Goal: Task Accomplishment & Management: Manage account settings

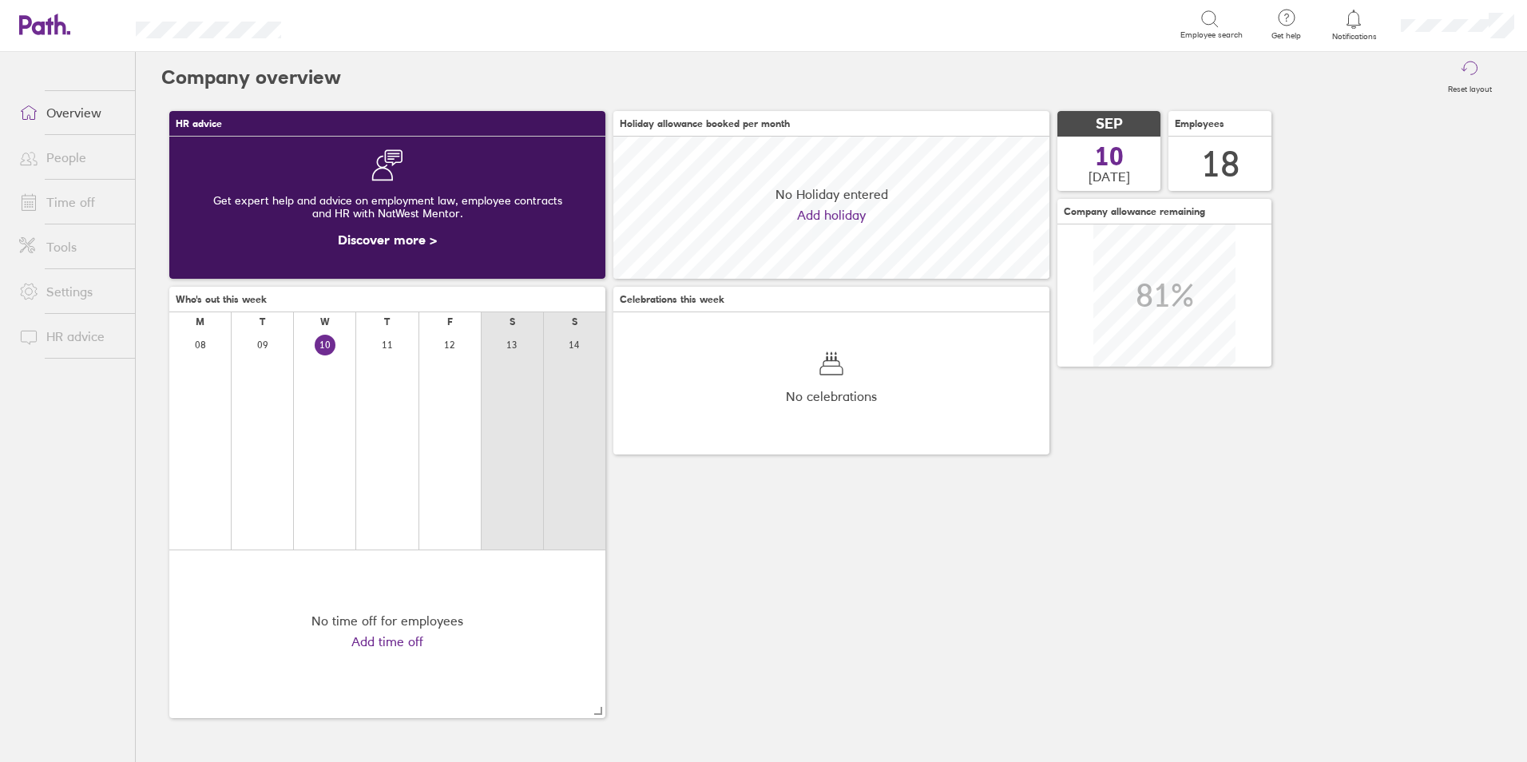
scroll to position [142, 436]
click at [52, 155] on link "People" at bounding box center [70, 157] width 129 height 32
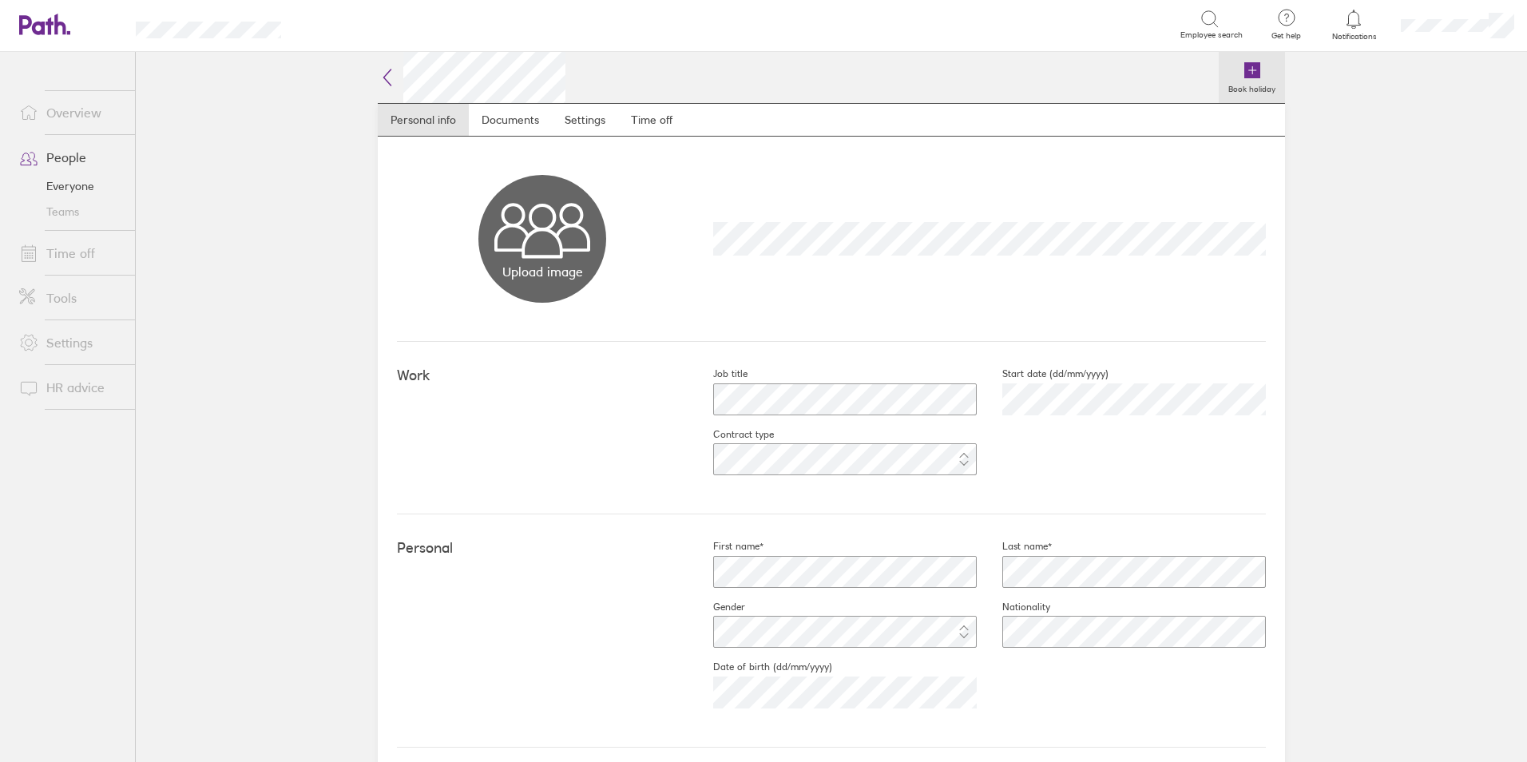
click at [1244, 68] on icon at bounding box center [1252, 70] width 16 height 16
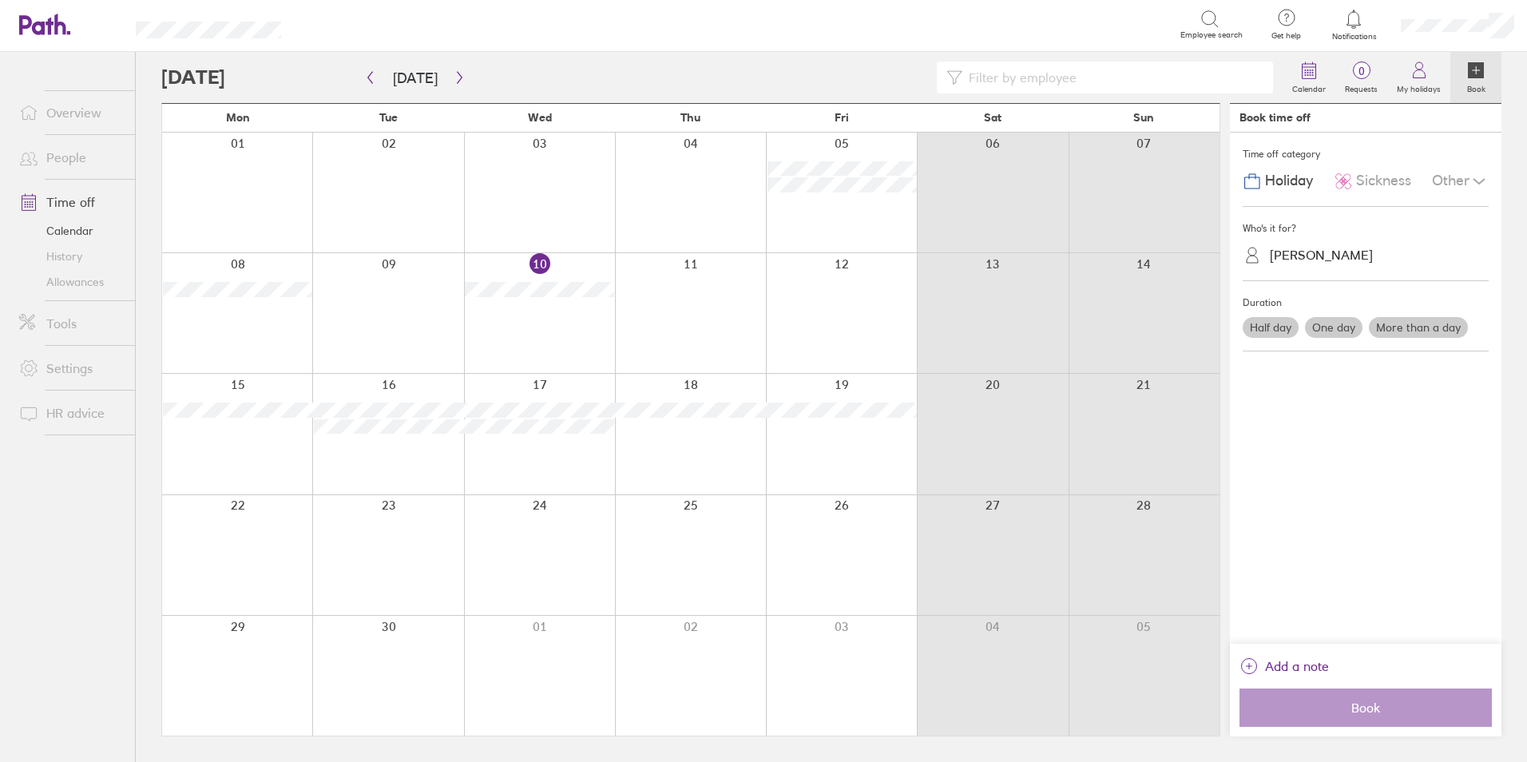
click at [1331, 327] on label "One day" at bounding box center [1334, 327] width 58 height 21
click at [0, 0] on input "One day" at bounding box center [0, 0] width 0 height 0
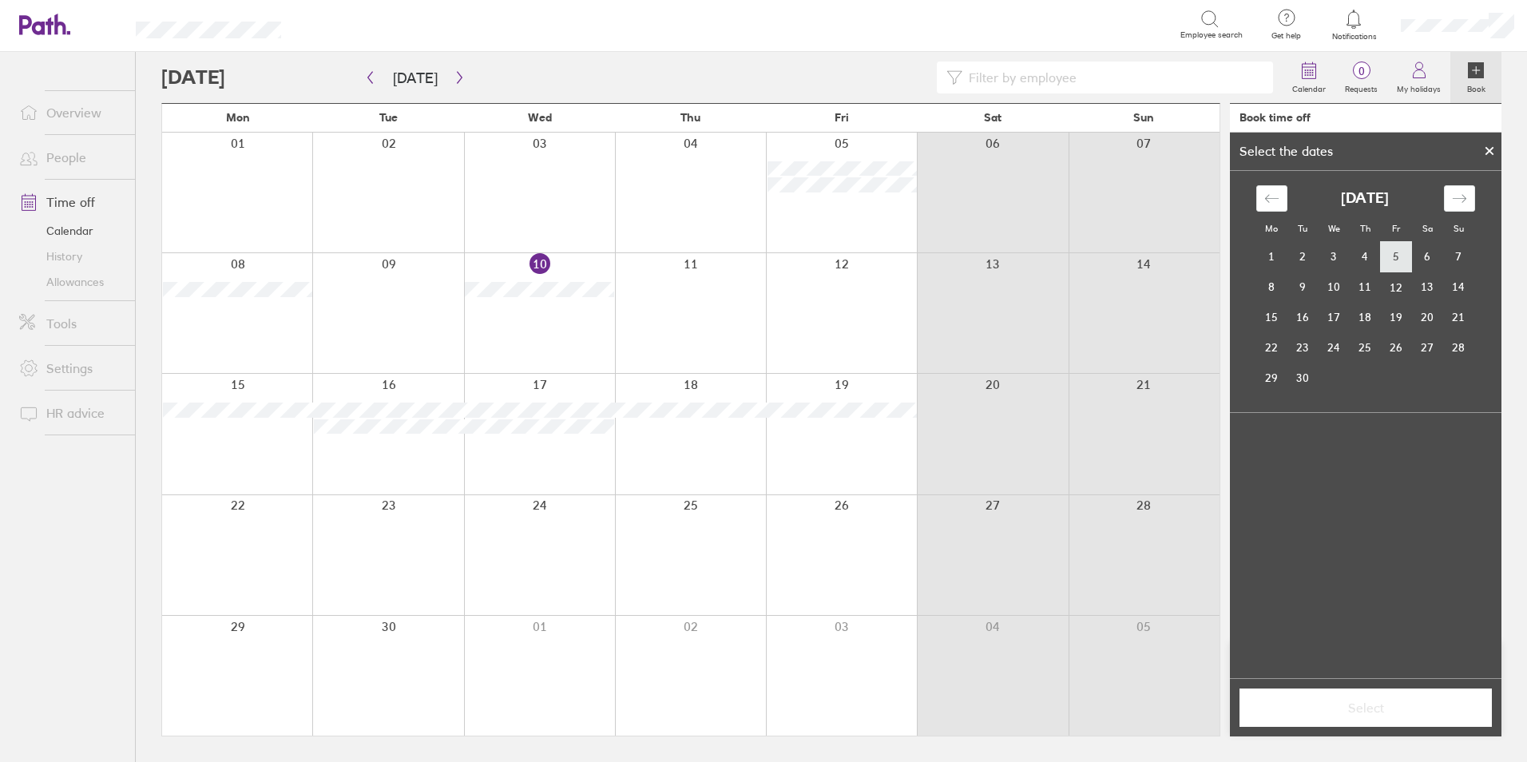
click at [1396, 257] on td "5" at bounding box center [1396, 257] width 31 height 30
click at [1350, 709] on span "Select" at bounding box center [1366, 707] width 230 height 14
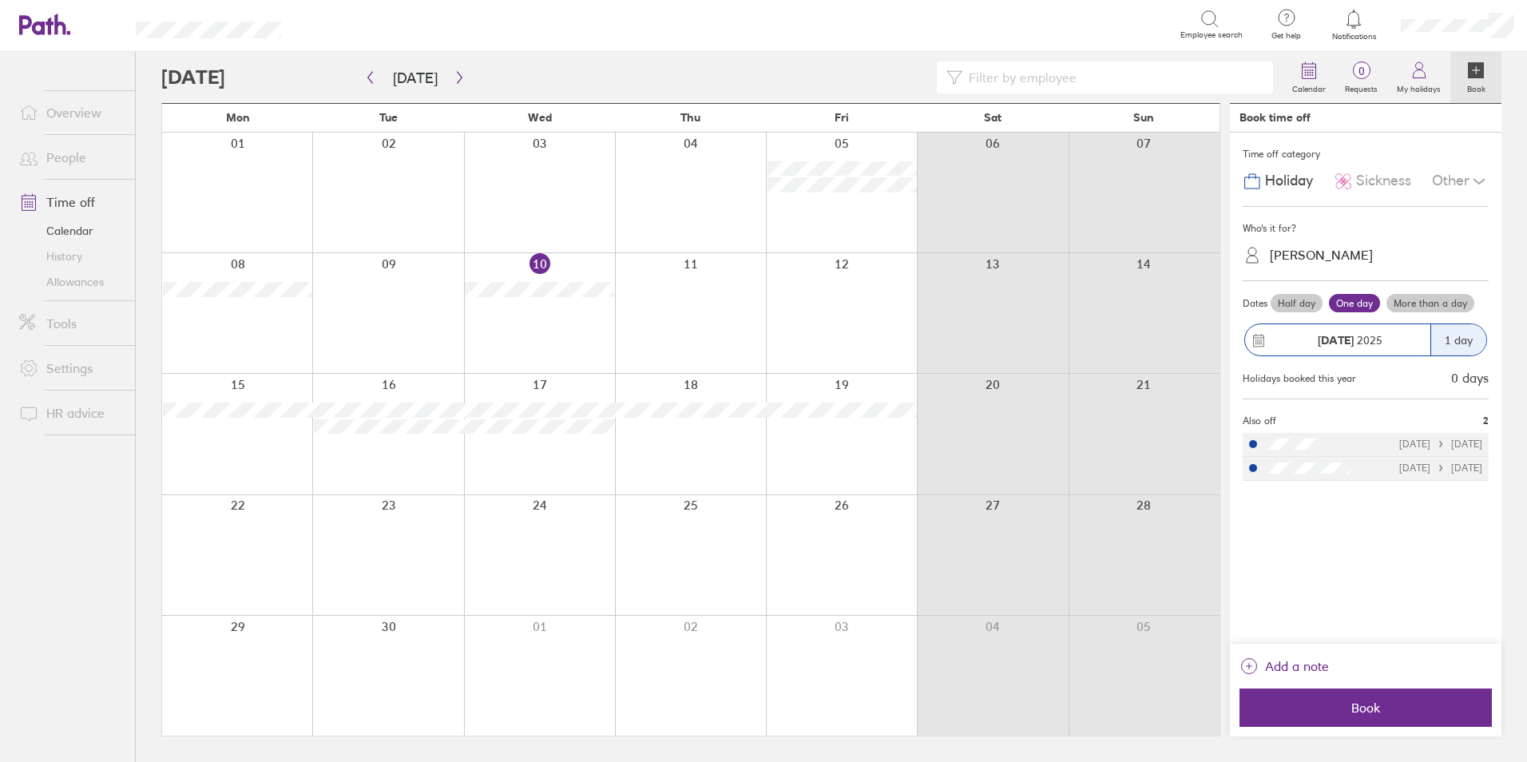
click at [1350, 709] on span "Book" at bounding box center [1366, 707] width 230 height 14
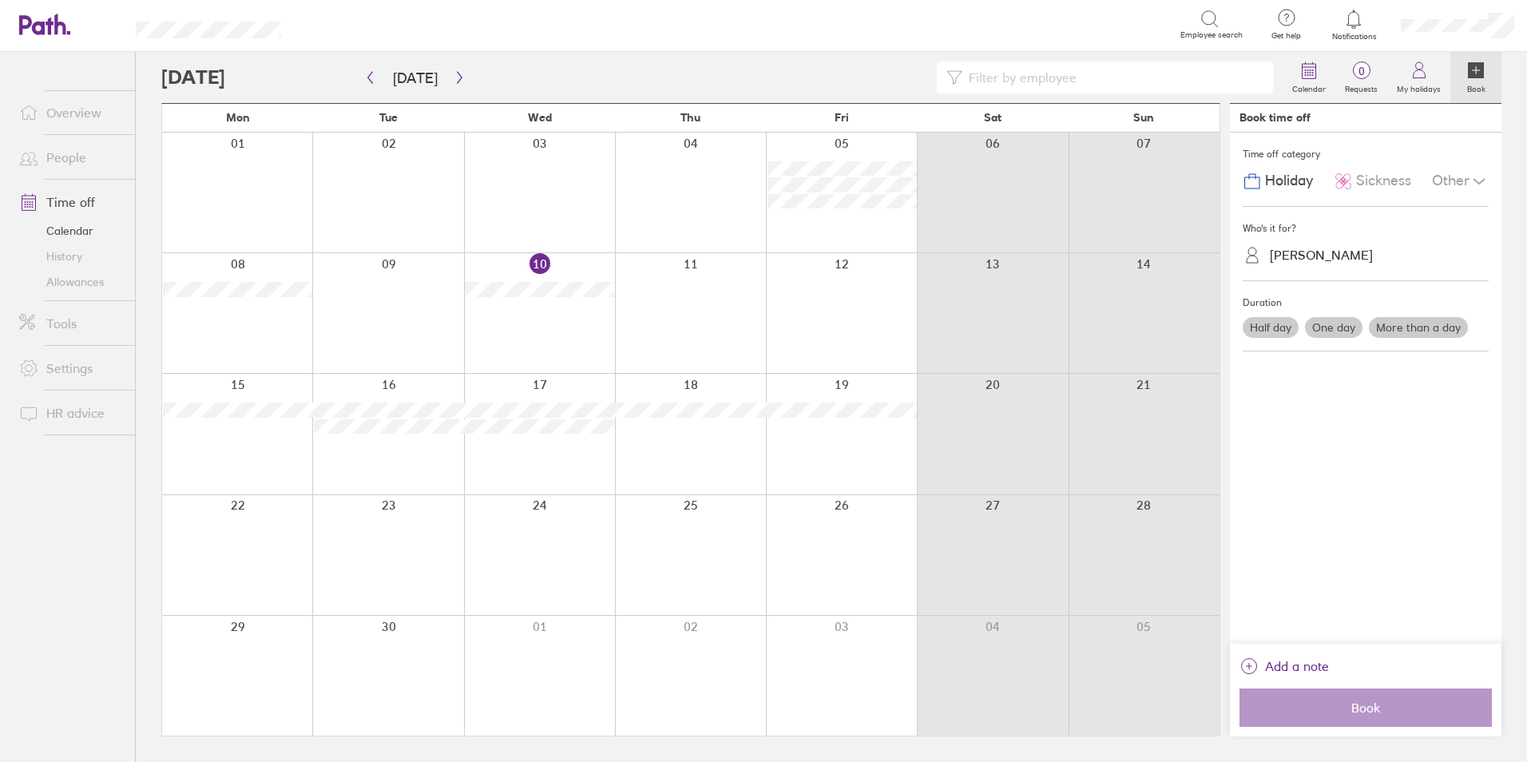
click at [1419, 329] on label "More than a day" at bounding box center [1418, 327] width 99 height 21
click at [0, 0] on input "More than a day" at bounding box center [0, 0] width 0 height 0
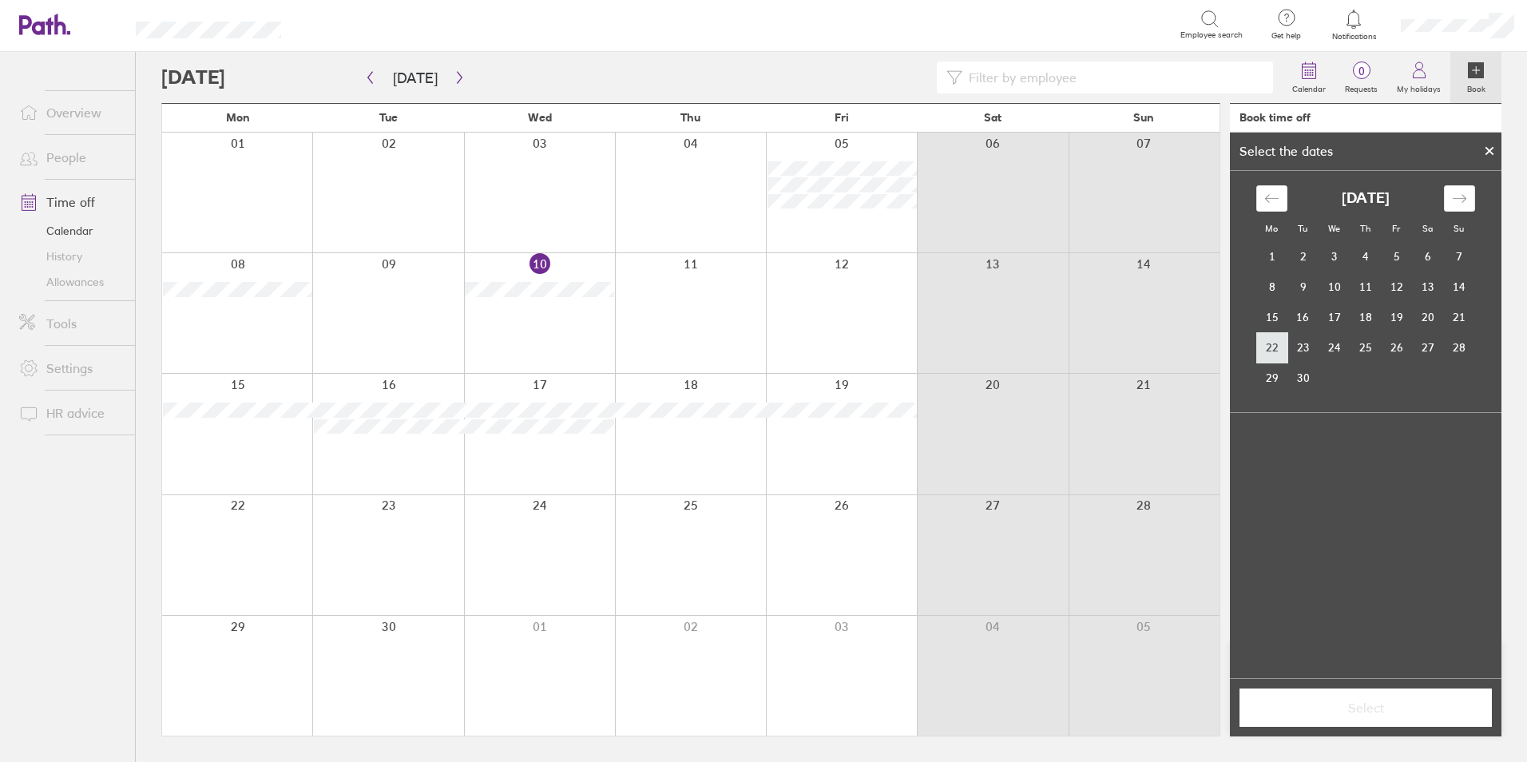
click at [1271, 348] on td "22" at bounding box center [1271, 347] width 31 height 30
click at [1398, 347] on td "26" at bounding box center [1396, 347] width 31 height 30
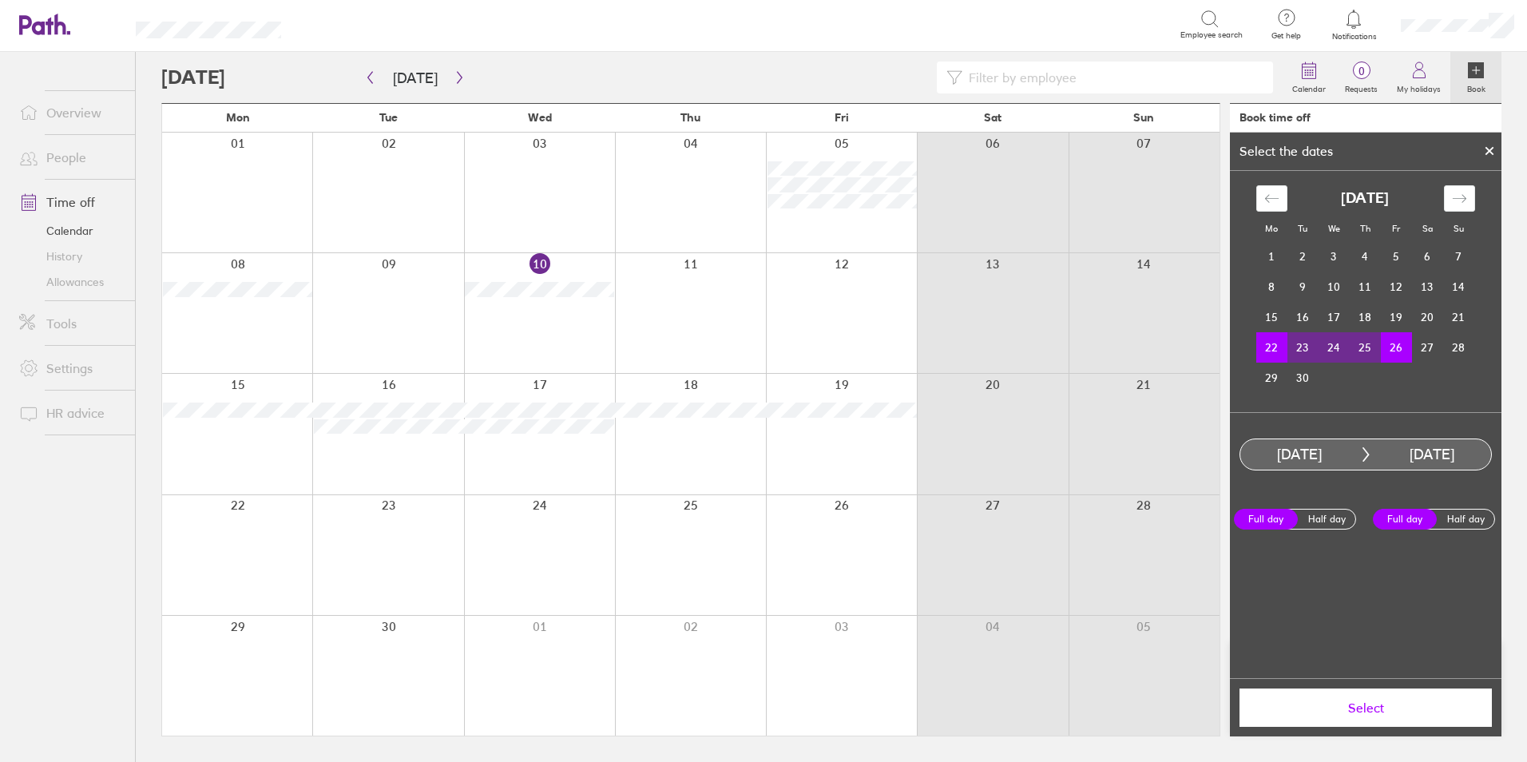
click at [1355, 706] on span "Select" at bounding box center [1366, 707] width 230 height 14
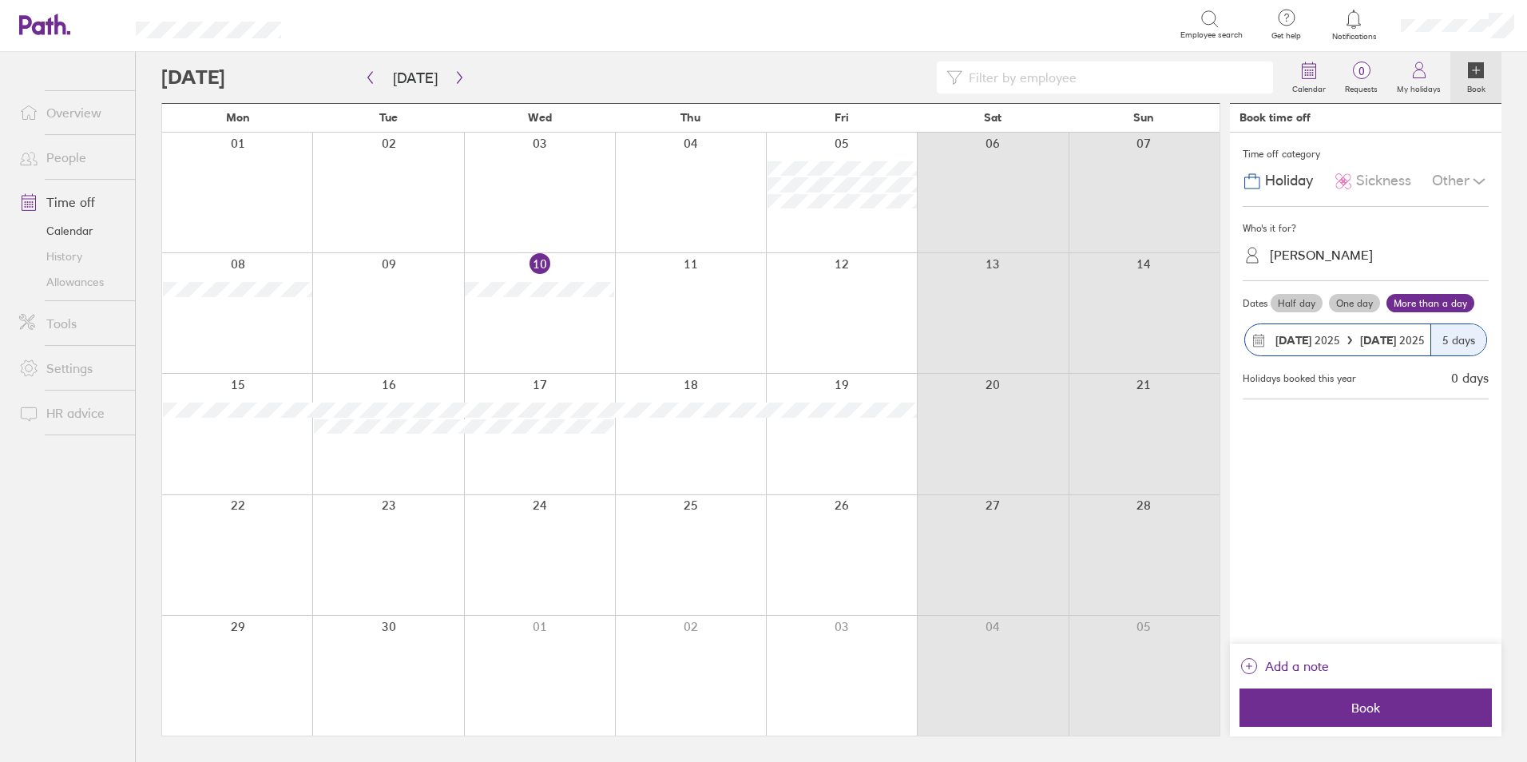
click at [1355, 706] on span "Book" at bounding box center [1366, 707] width 230 height 14
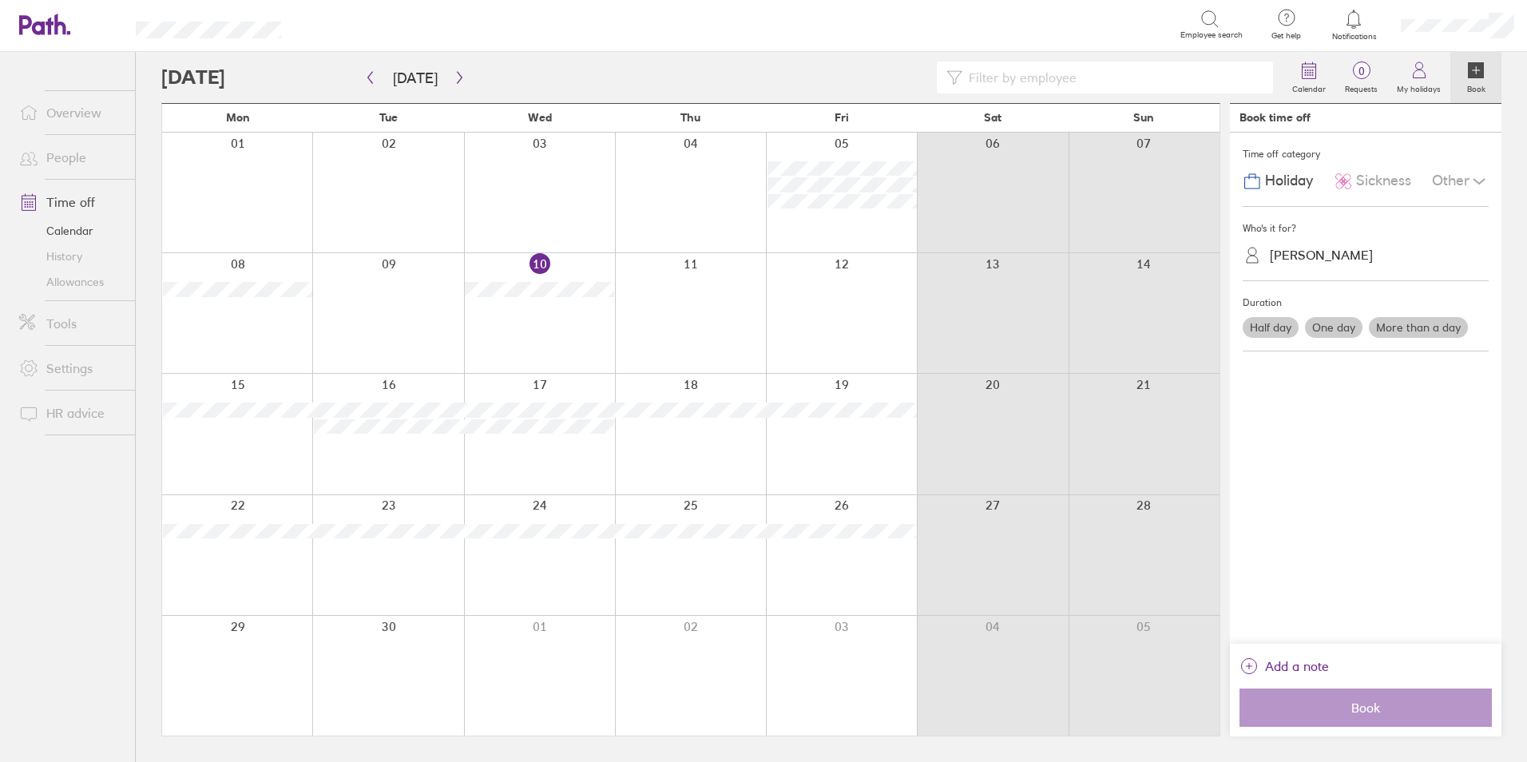
click at [1426, 327] on label "More than a day" at bounding box center [1418, 327] width 99 height 21
click at [0, 0] on input "More than a day" at bounding box center [0, 0] width 0 height 0
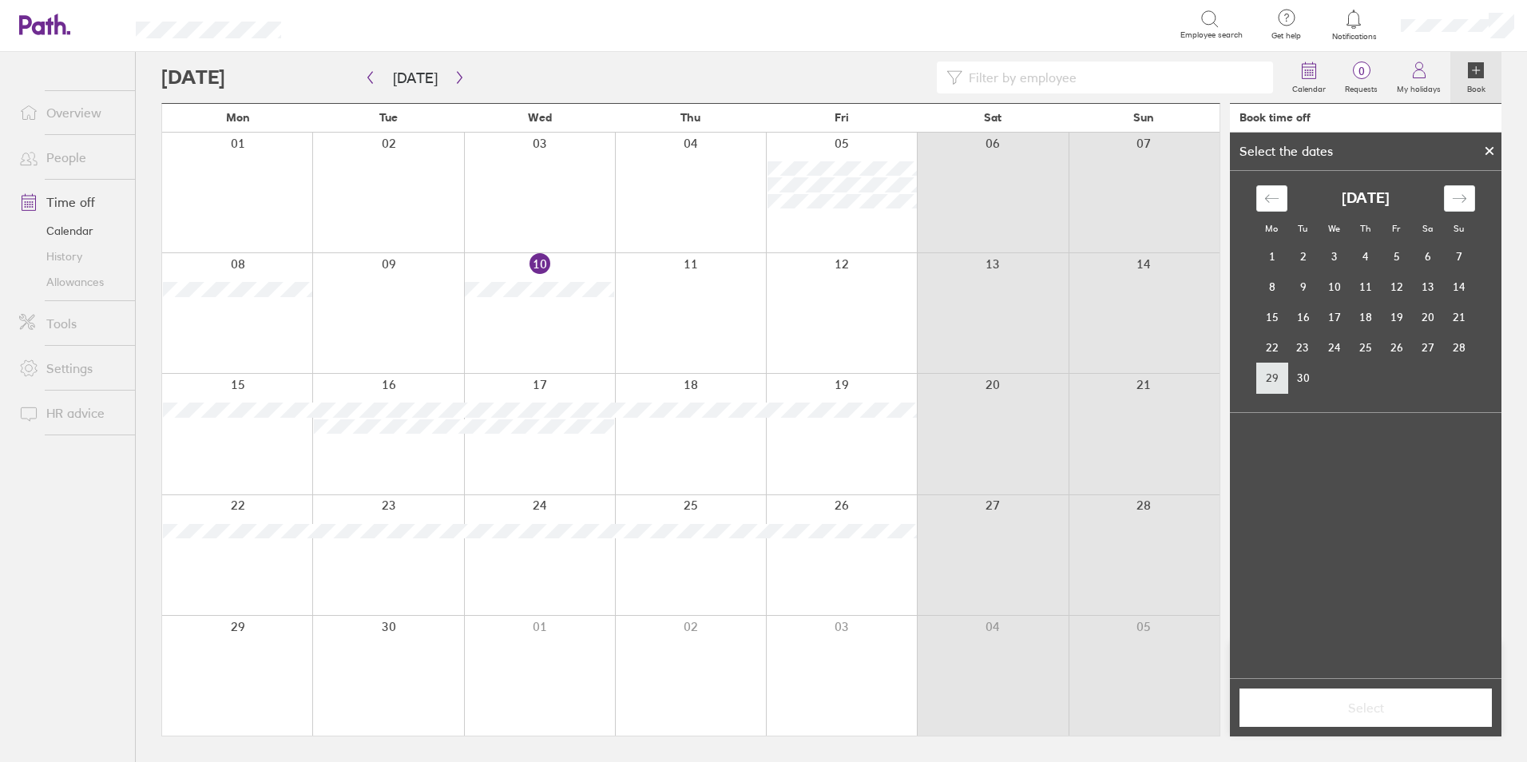
click at [1275, 383] on td "29" at bounding box center [1271, 378] width 31 height 30
click at [1450, 191] on div "Move forward to switch to the next month." at bounding box center [1459, 198] width 31 height 26
click at [1395, 261] on td "3" at bounding box center [1396, 256] width 31 height 30
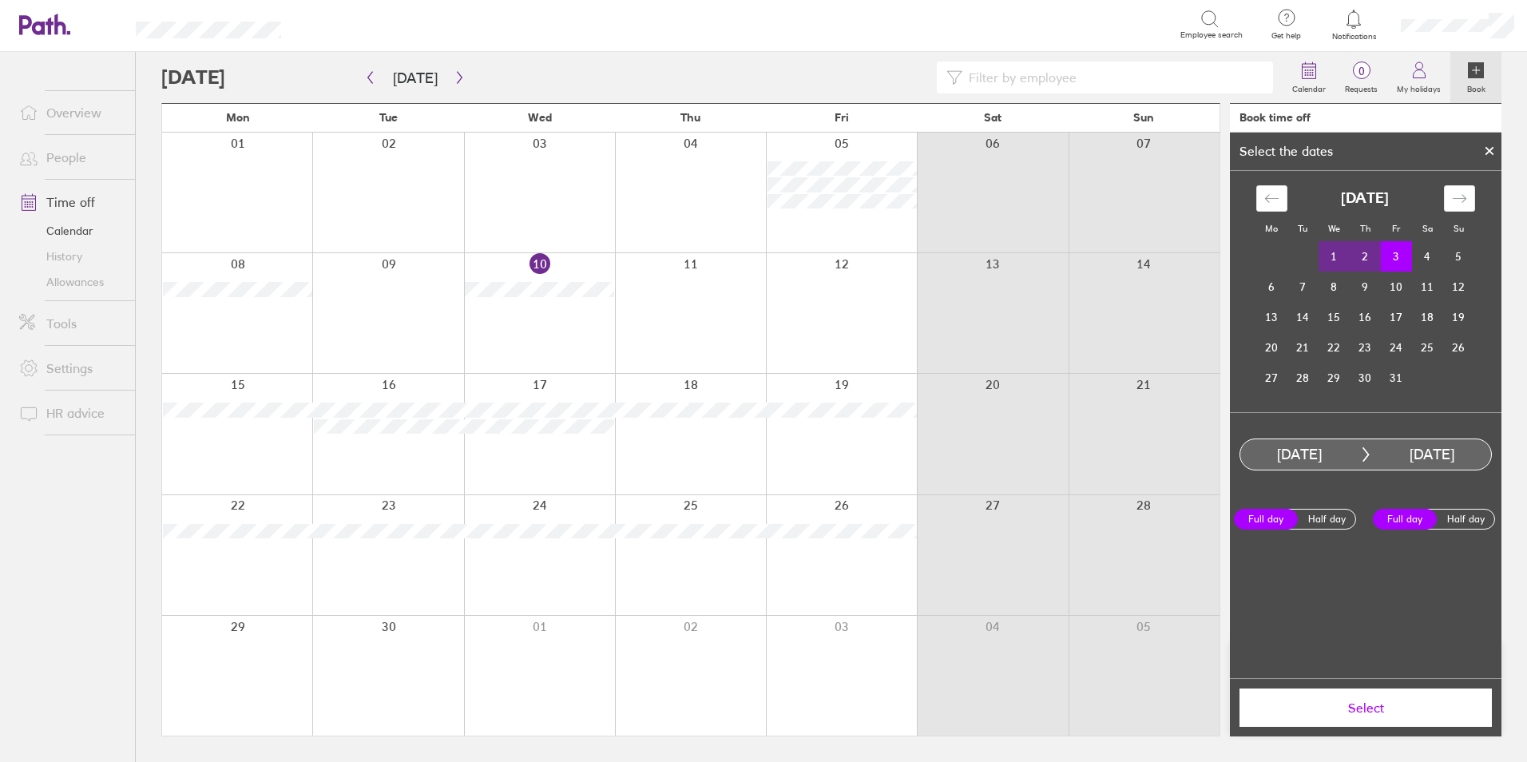
click at [1368, 699] on button "Select" at bounding box center [1366, 707] width 252 height 38
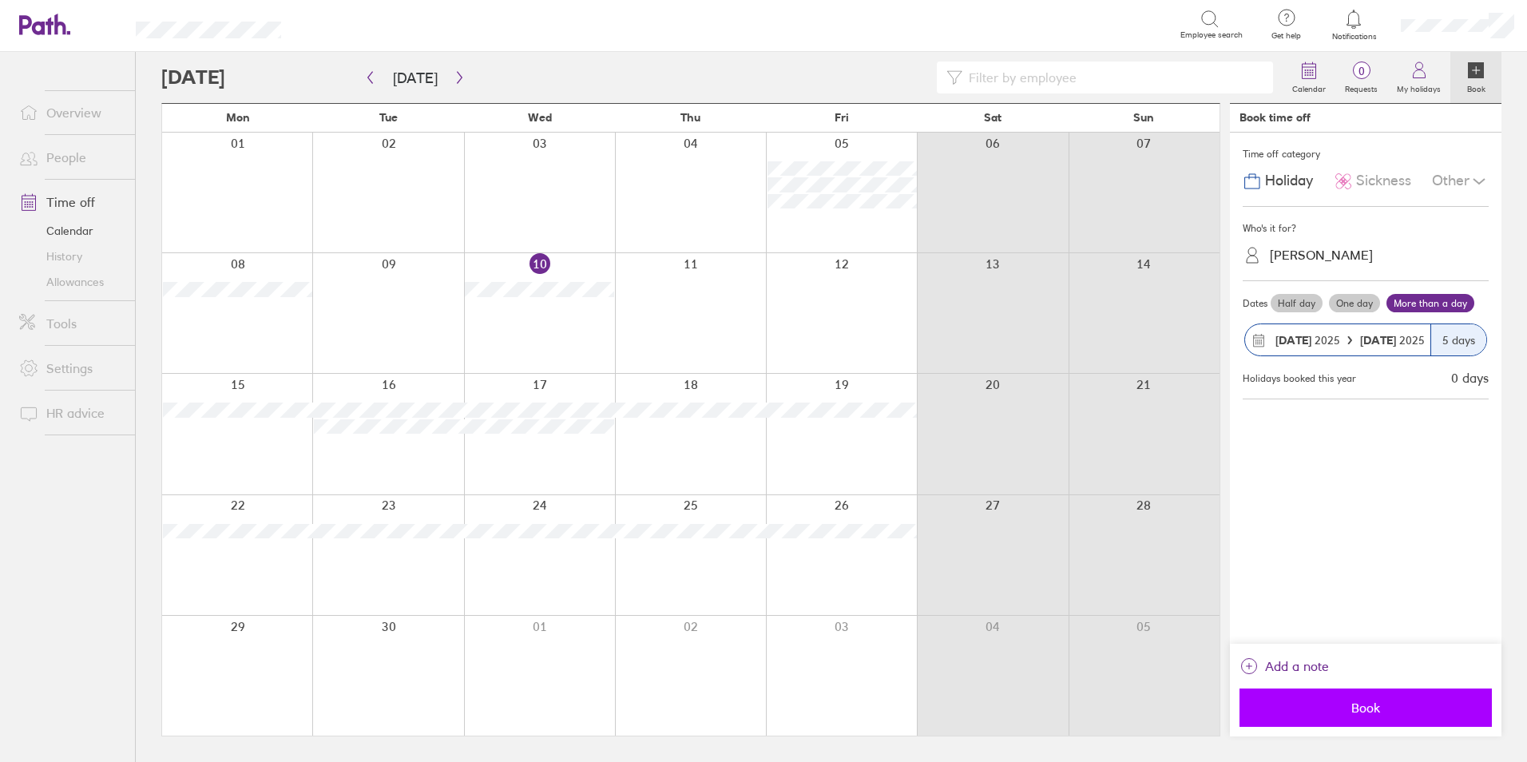
click at [1368, 700] on span "Book" at bounding box center [1366, 707] width 230 height 14
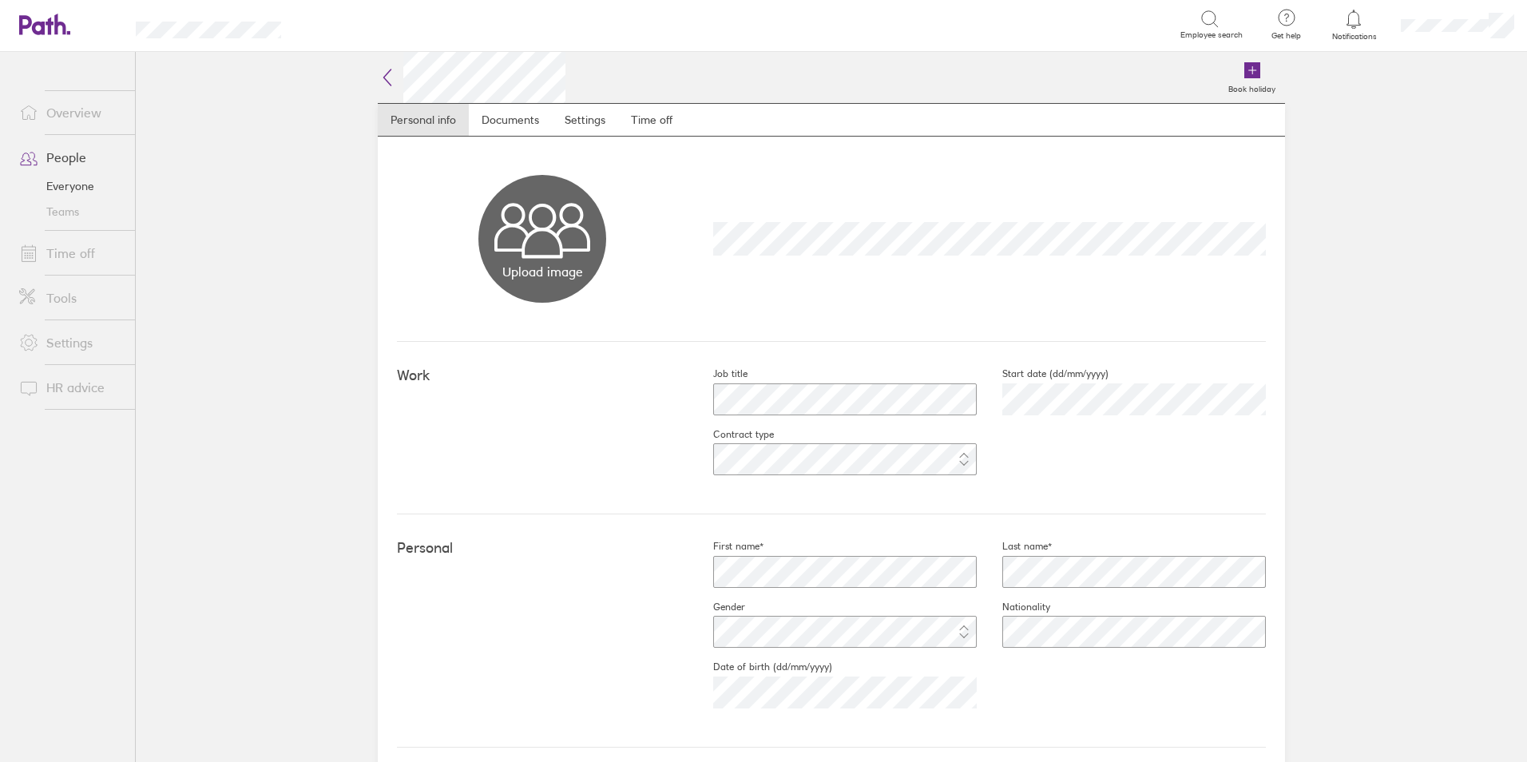
click at [77, 249] on link "Time off" at bounding box center [70, 253] width 129 height 32
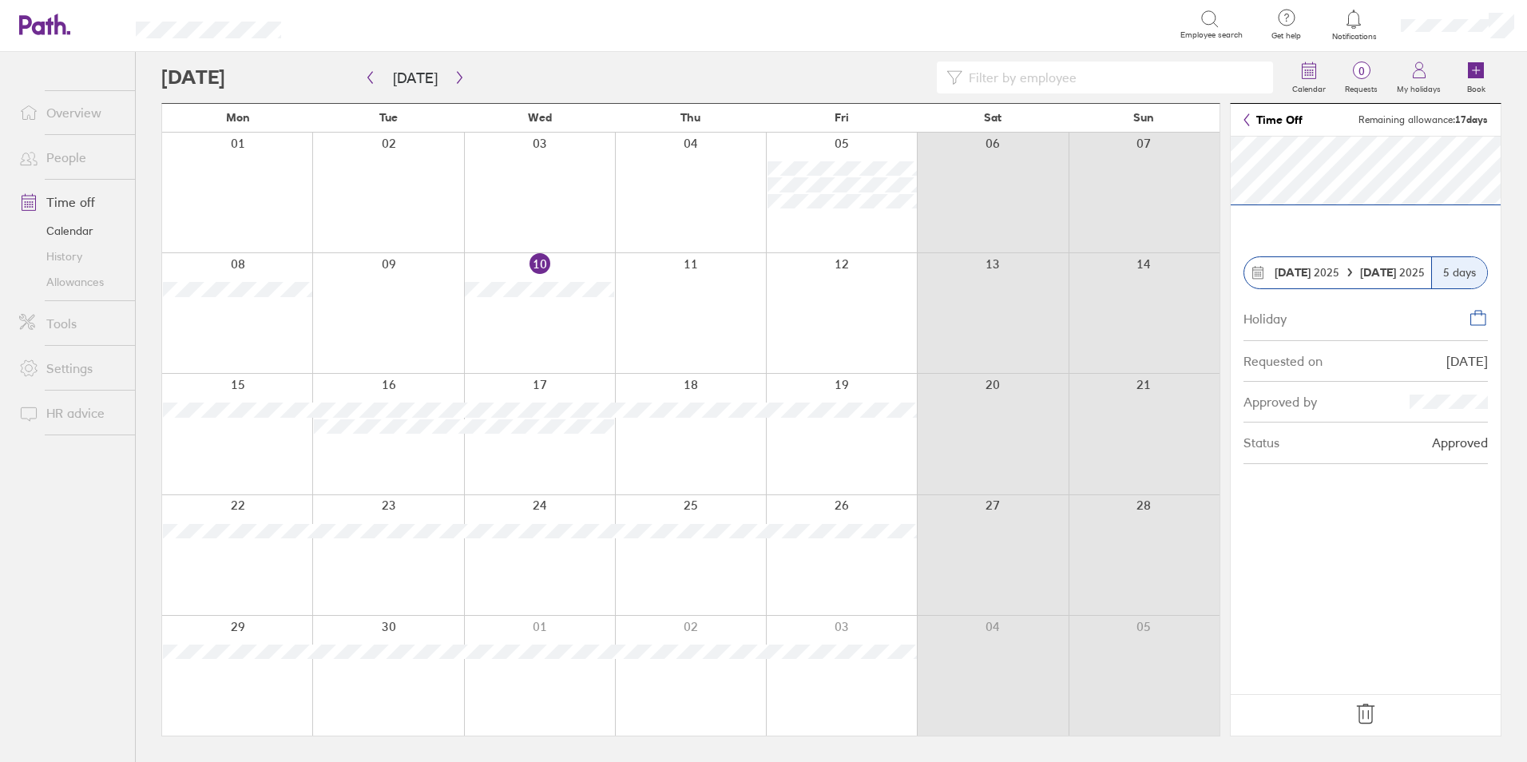
click at [1367, 713] on icon at bounding box center [1366, 714] width 26 height 26
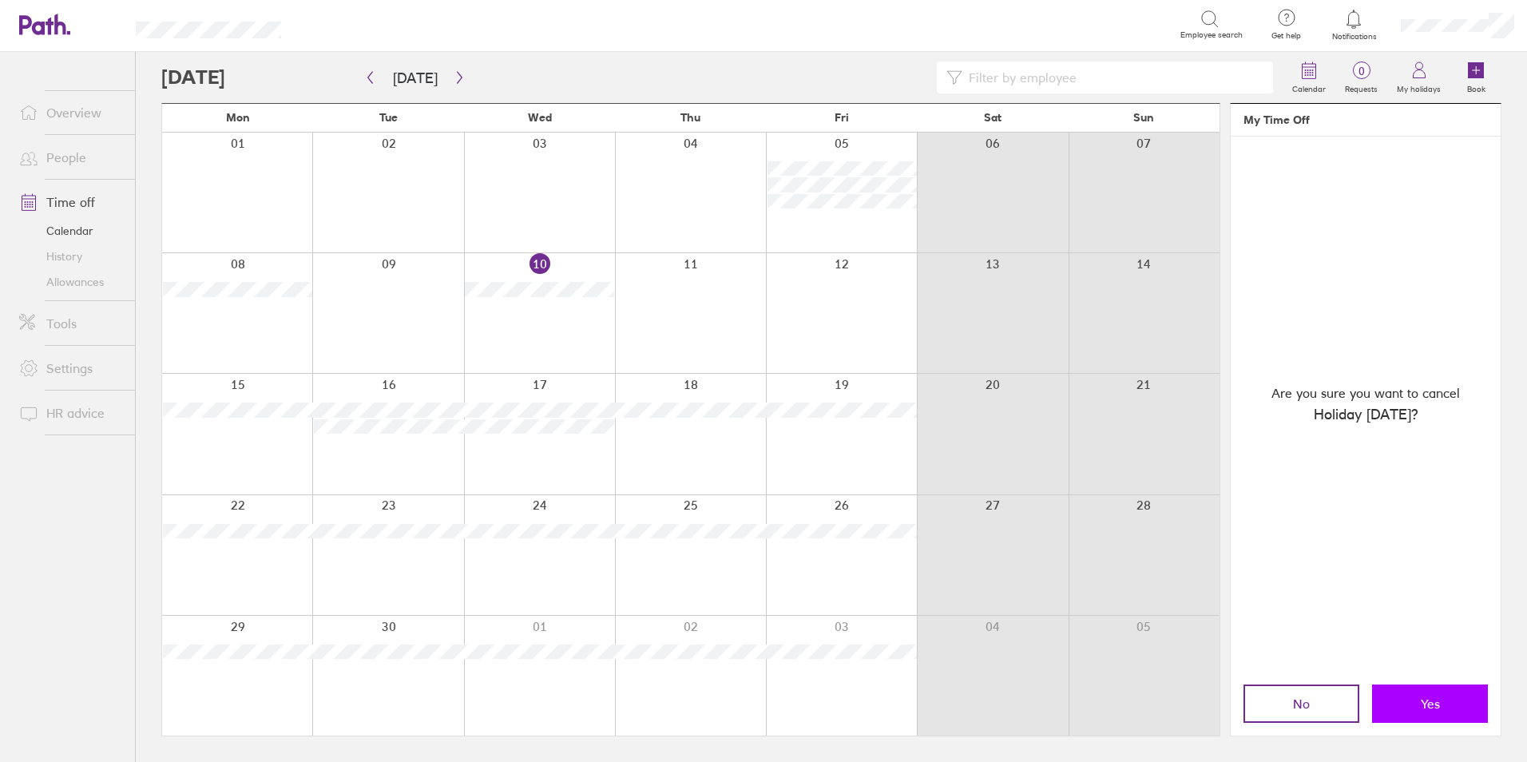
click at [1429, 704] on span "Yes" at bounding box center [1430, 703] width 19 height 14
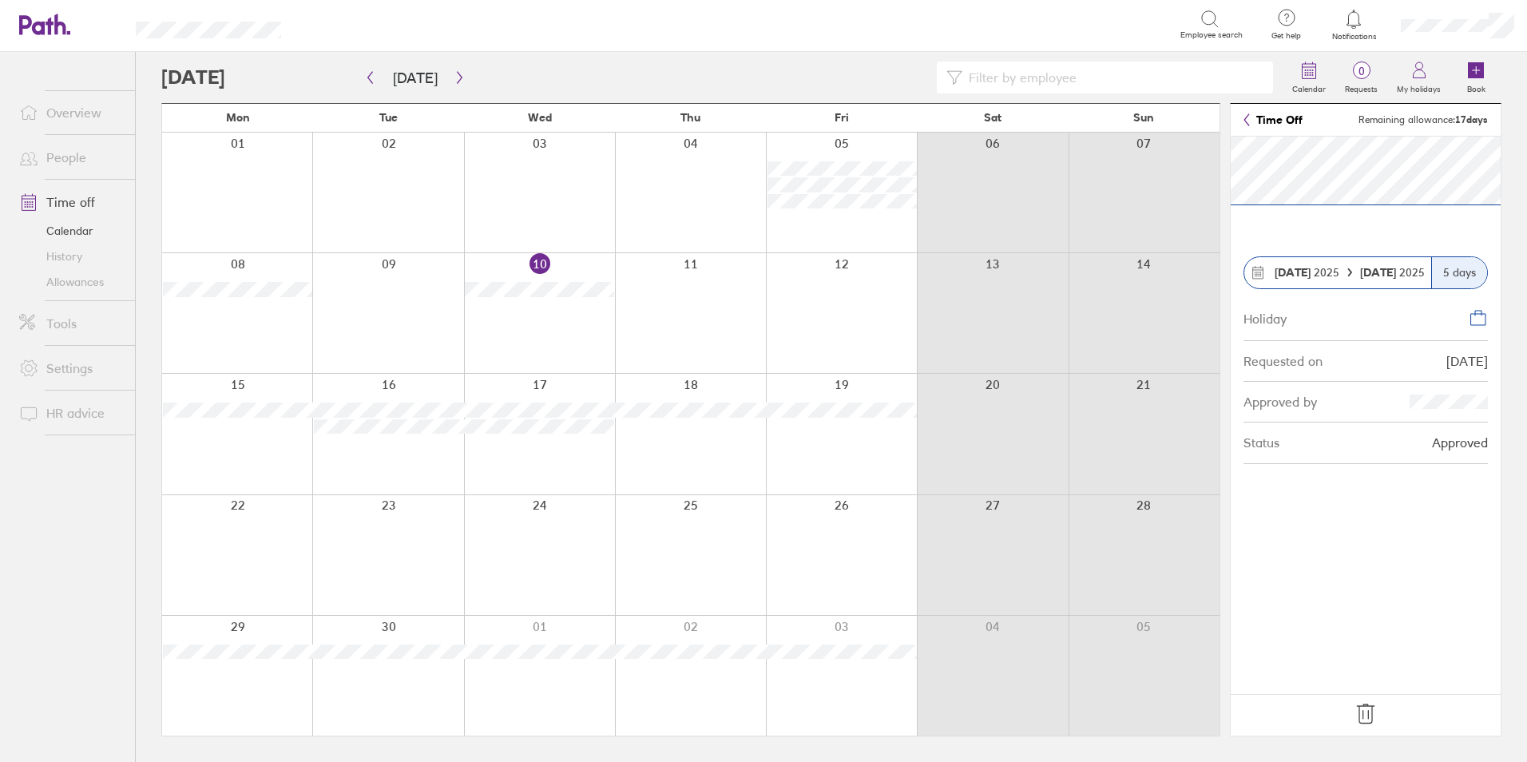
click at [1359, 715] on icon at bounding box center [1365, 713] width 17 height 19
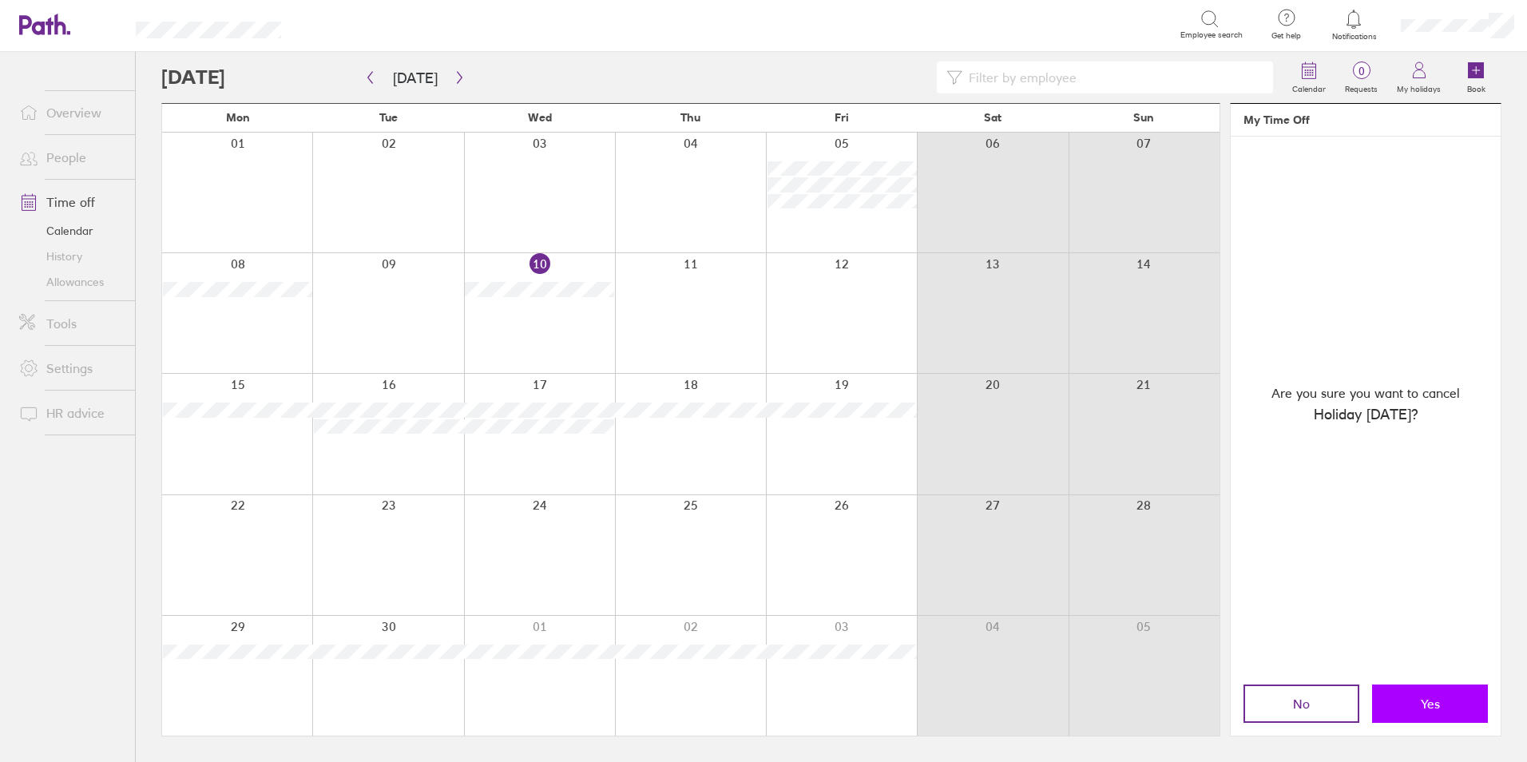
click at [1435, 699] on span "Yes" at bounding box center [1430, 703] width 19 height 14
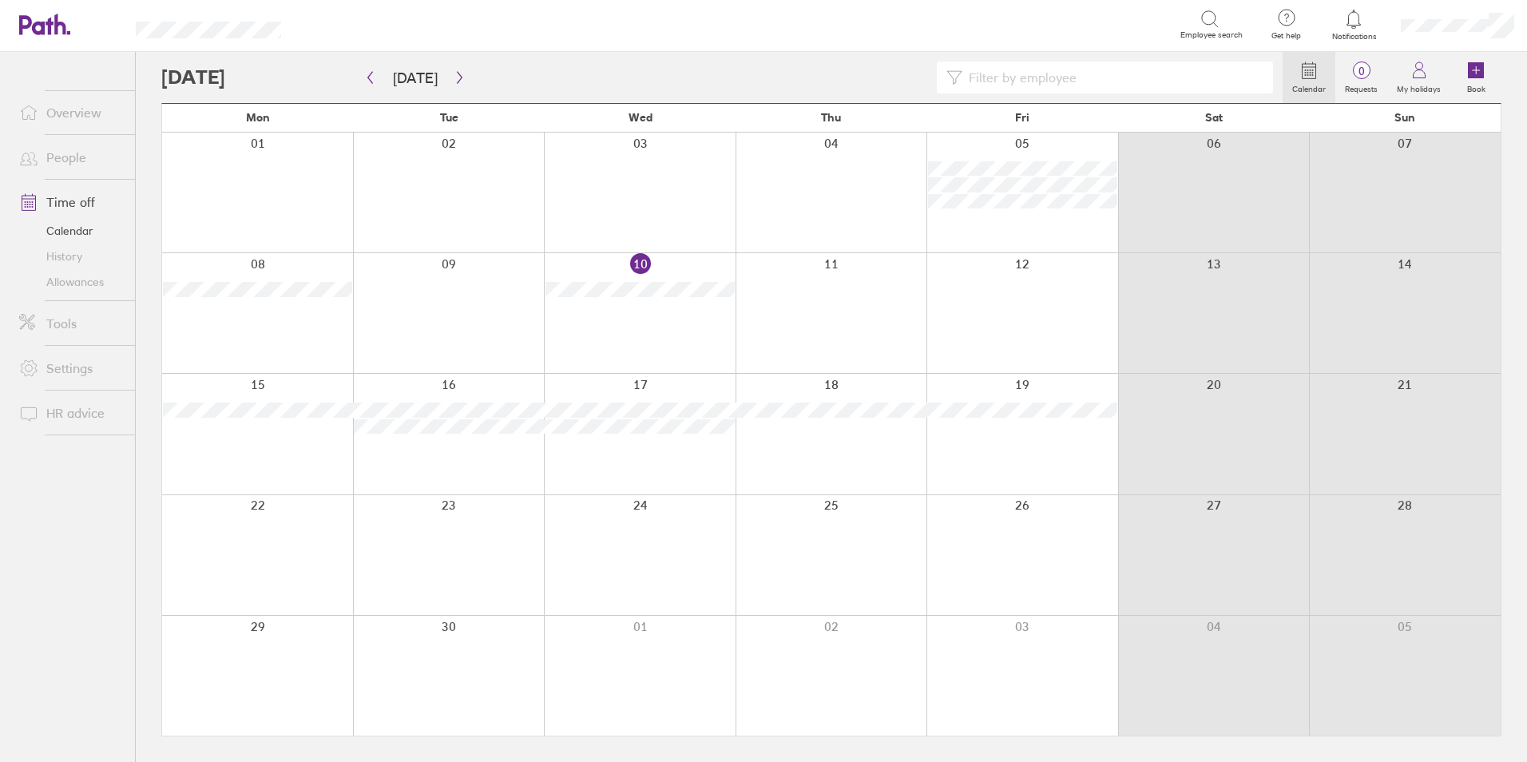
click at [64, 157] on link "People" at bounding box center [70, 157] width 129 height 32
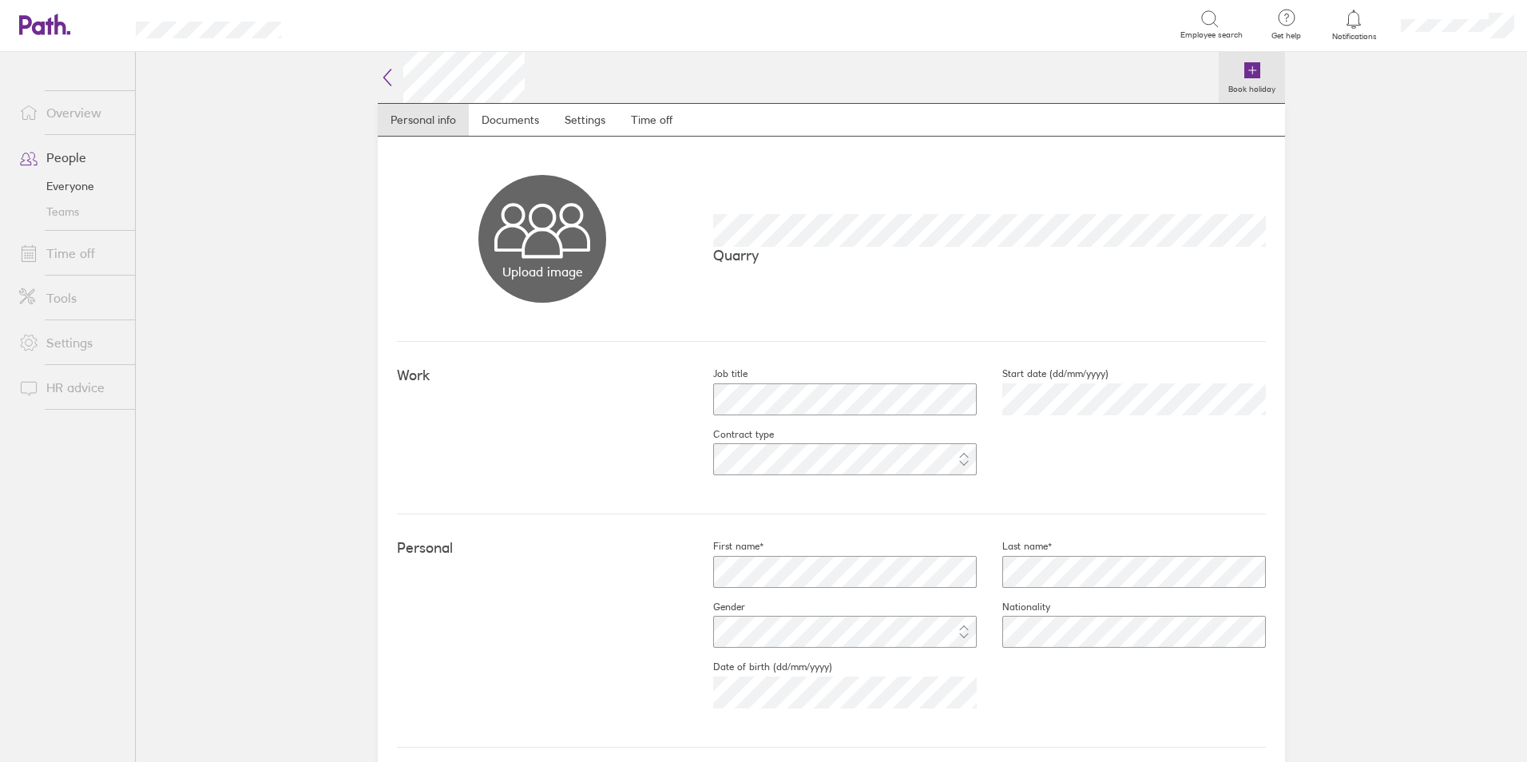
click at [1245, 71] on icon at bounding box center [1252, 70] width 16 height 16
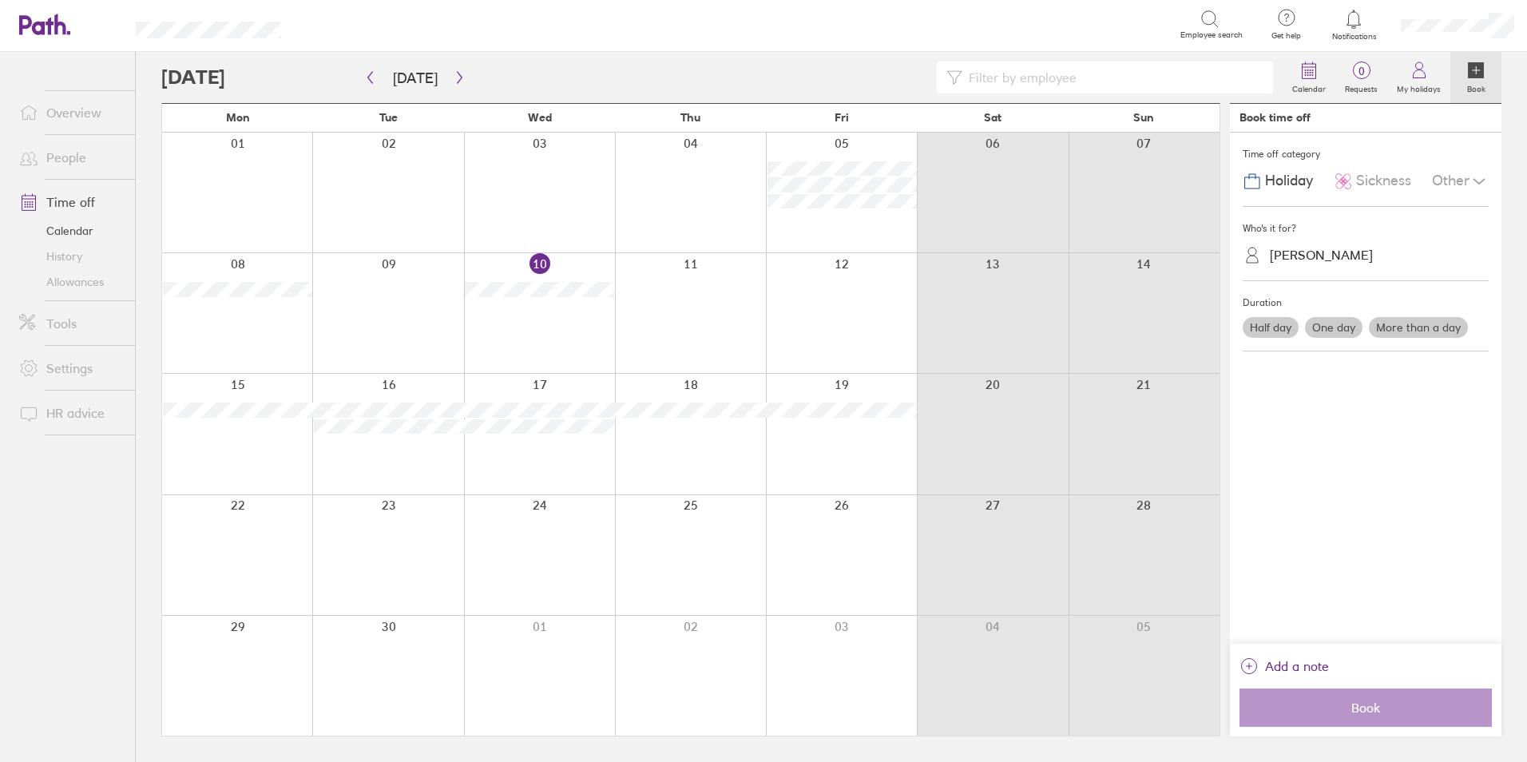
click at [1420, 332] on label "More than a day" at bounding box center [1418, 327] width 99 height 21
click at [0, 0] on input "More than a day" at bounding box center [0, 0] width 0 height 0
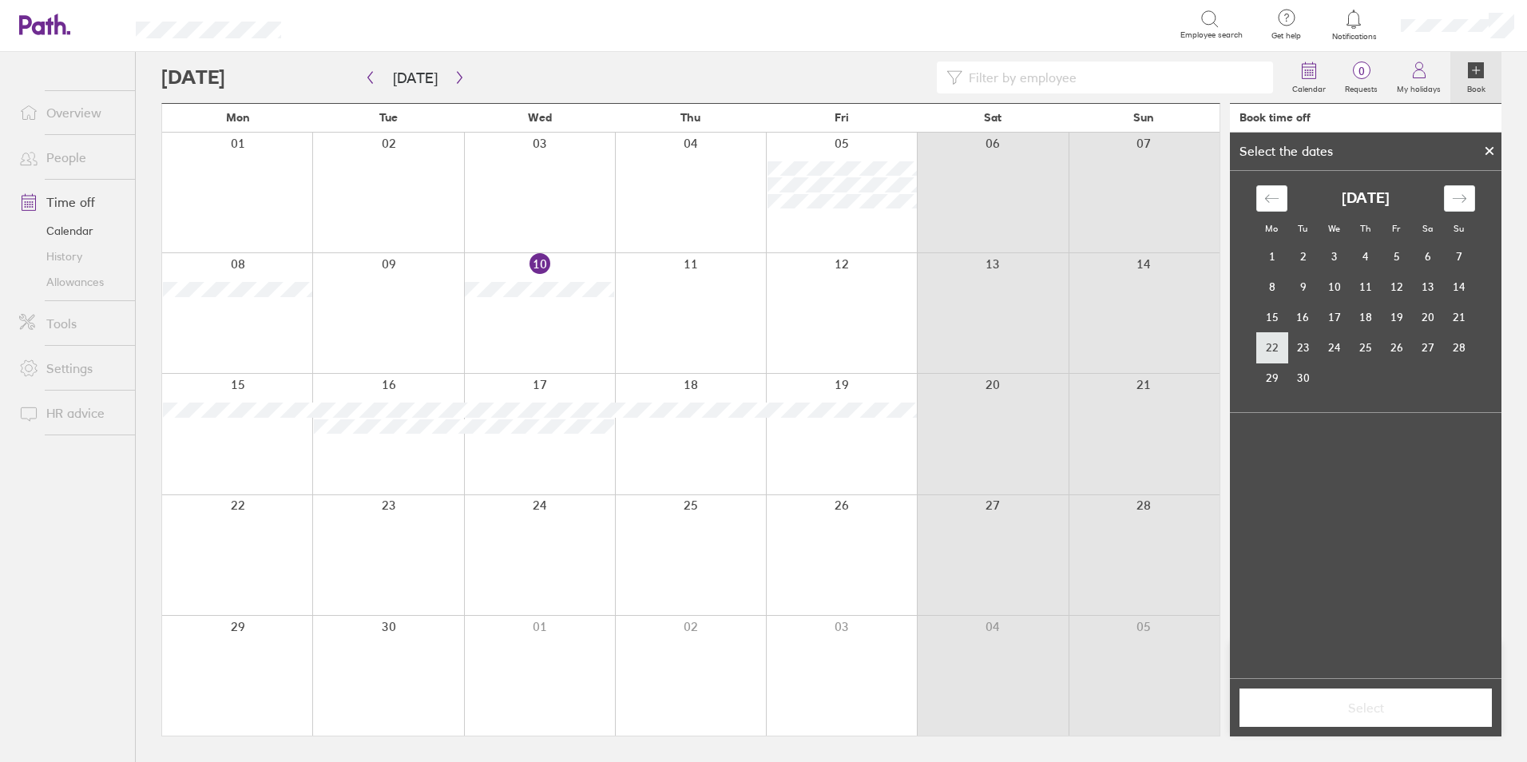
click at [1272, 346] on td "22" at bounding box center [1271, 347] width 31 height 30
click at [1393, 346] on td "26" at bounding box center [1396, 347] width 31 height 30
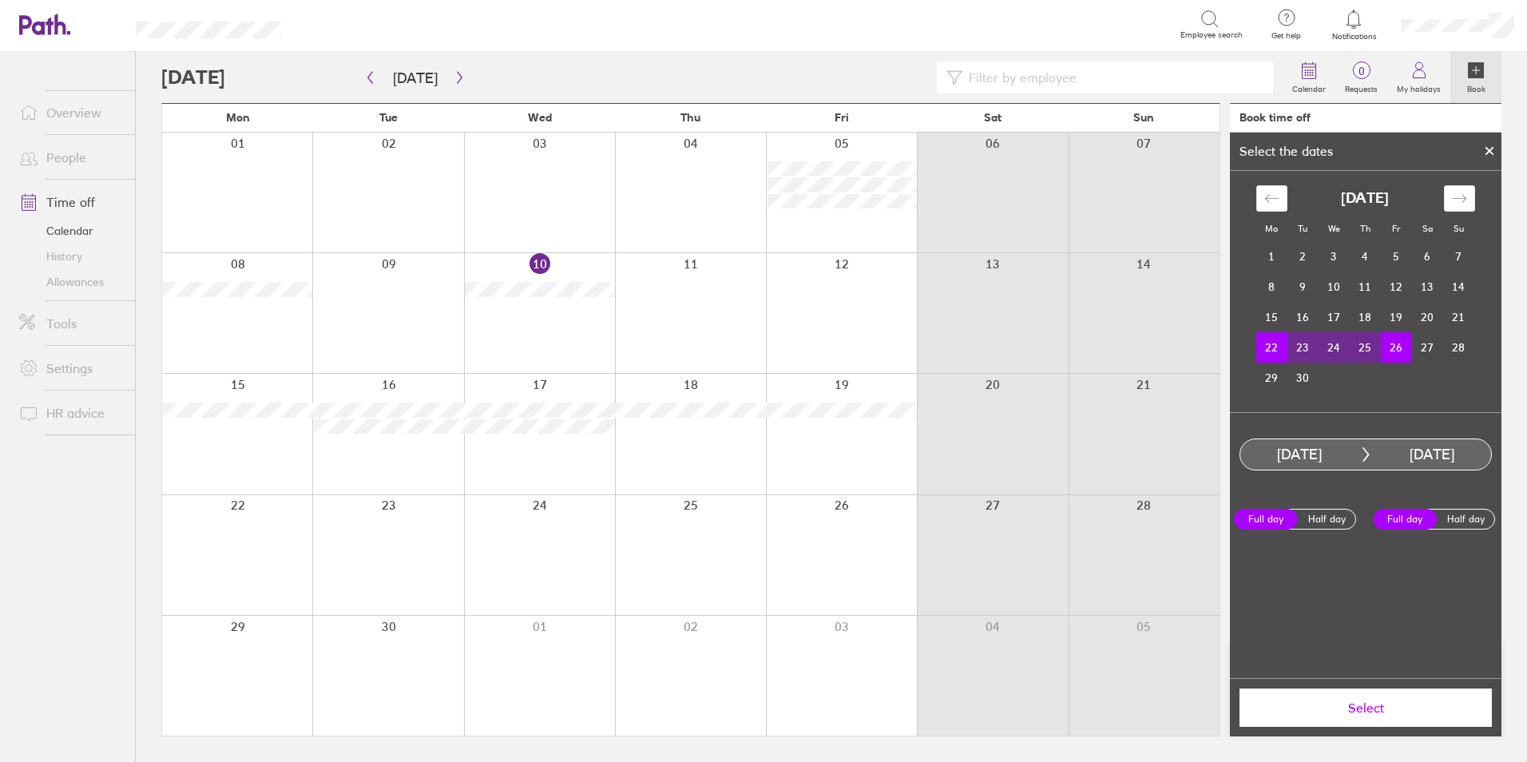
click at [1357, 703] on span "Select" at bounding box center [1366, 707] width 230 height 14
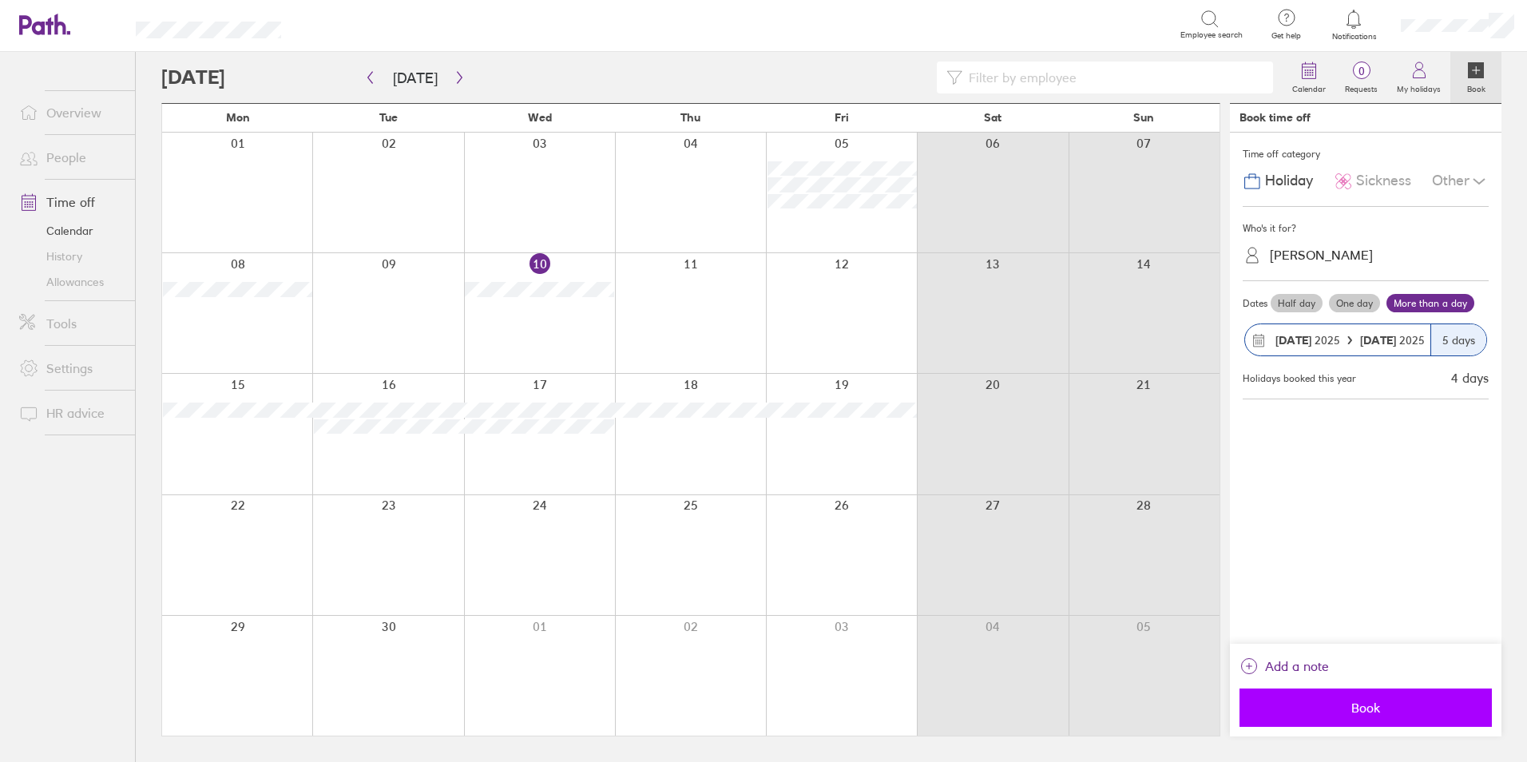
click at [1357, 708] on span "Book" at bounding box center [1366, 707] width 230 height 14
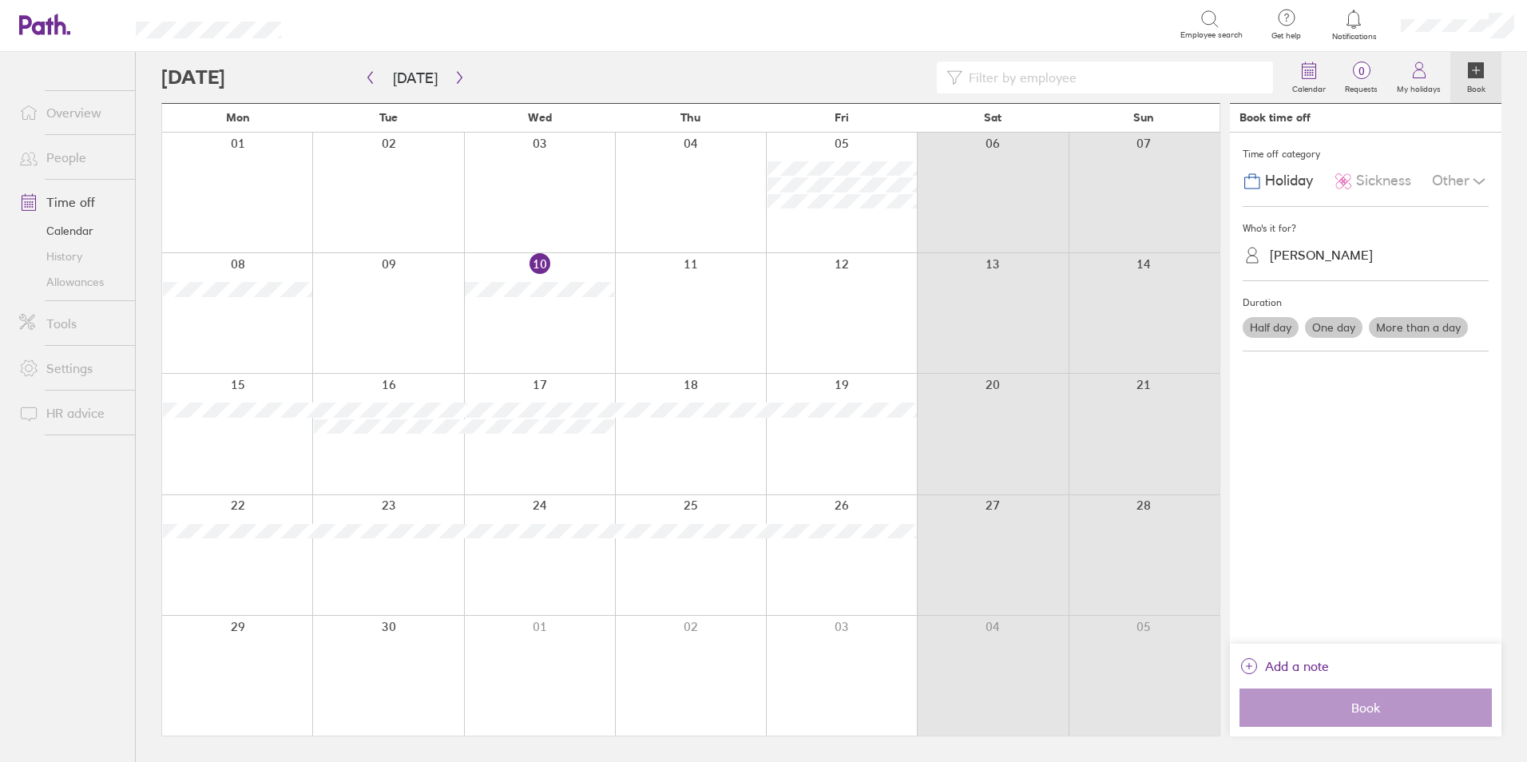
click at [1409, 327] on label "More than a day" at bounding box center [1418, 327] width 99 height 21
click at [0, 0] on input "More than a day" at bounding box center [0, 0] width 0 height 0
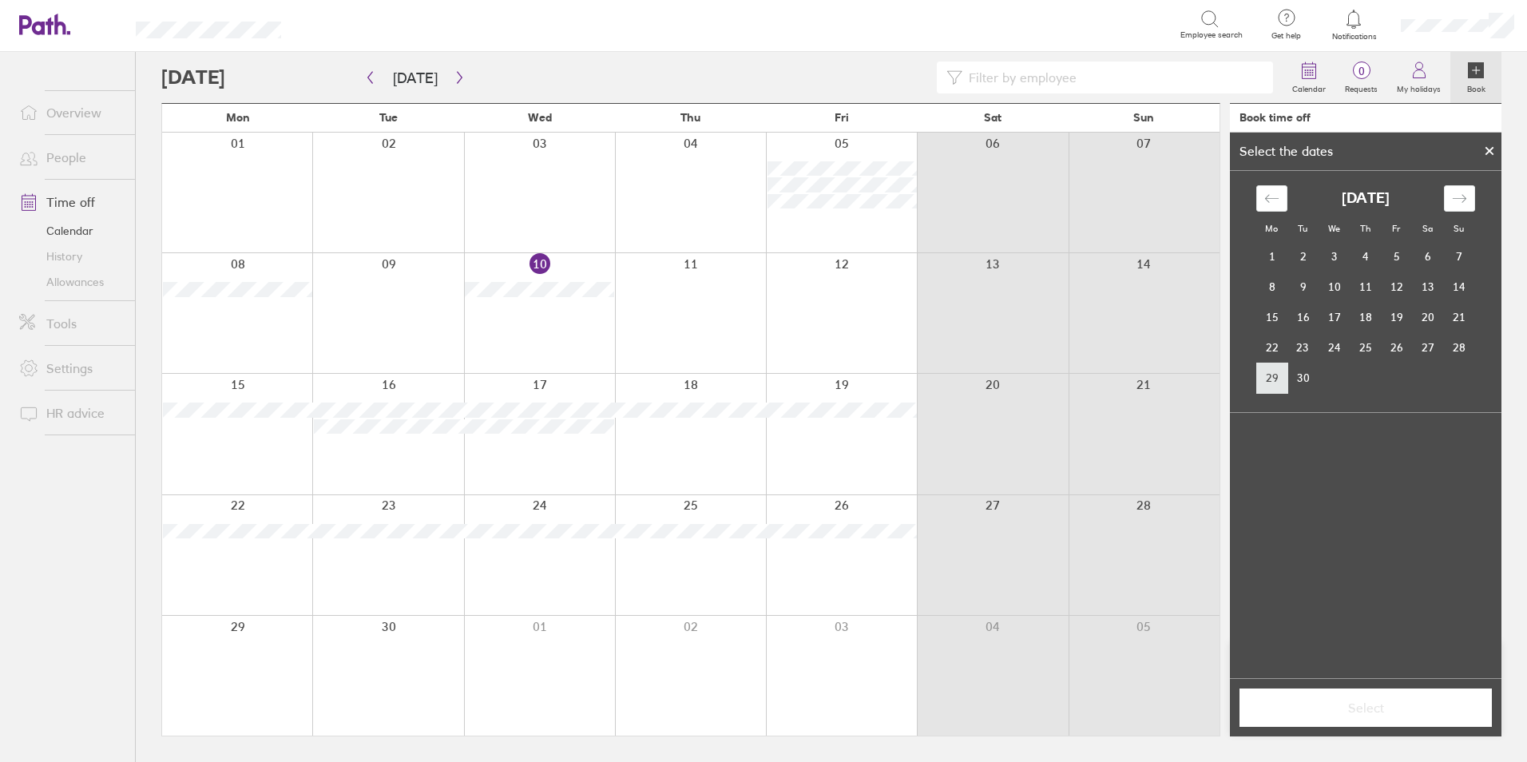
click at [1264, 377] on td "29" at bounding box center [1271, 378] width 31 height 30
click at [1464, 198] on icon "Move forward to switch to the next month." at bounding box center [1459, 198] width 15 height 15
click at [1397, 258] on td "3" at bounding box center [1396, 256] width 31 height 30
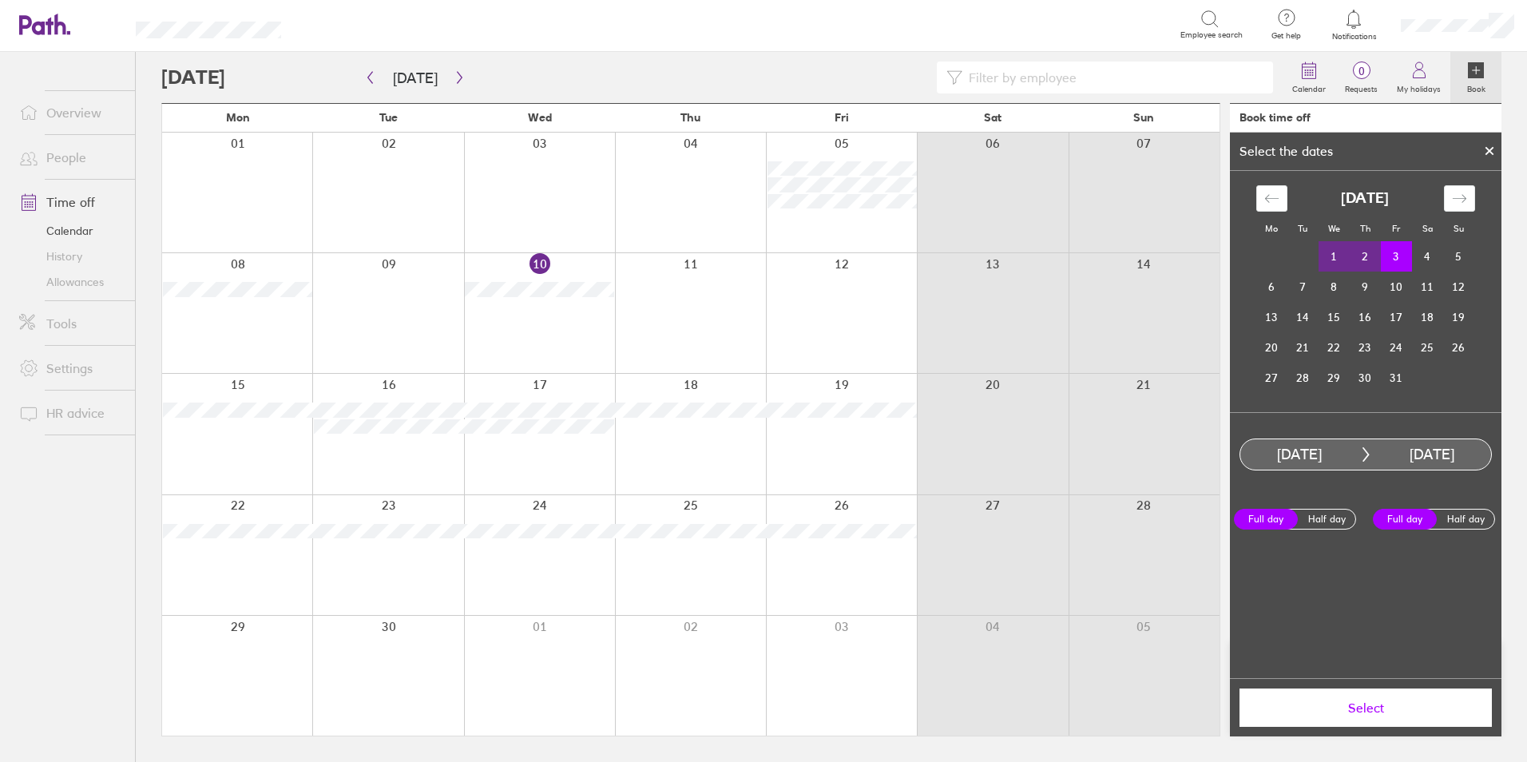
click at [1382, 702] on span "Select" at bounding box center [1366, 707] width 230 height 14
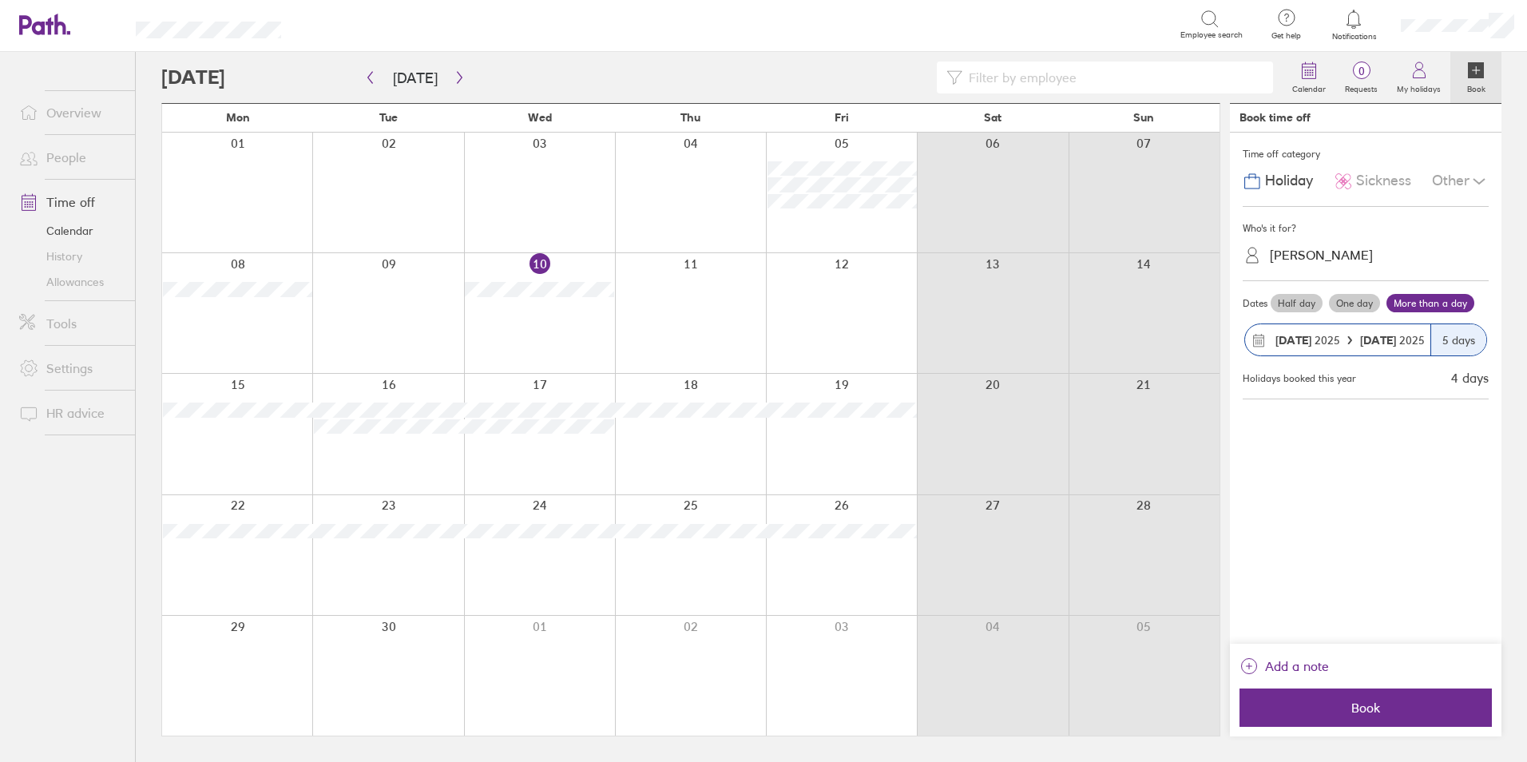
click at [1382, 702] on span "Book" at bounding box center [1366, 707] width 230 height 14
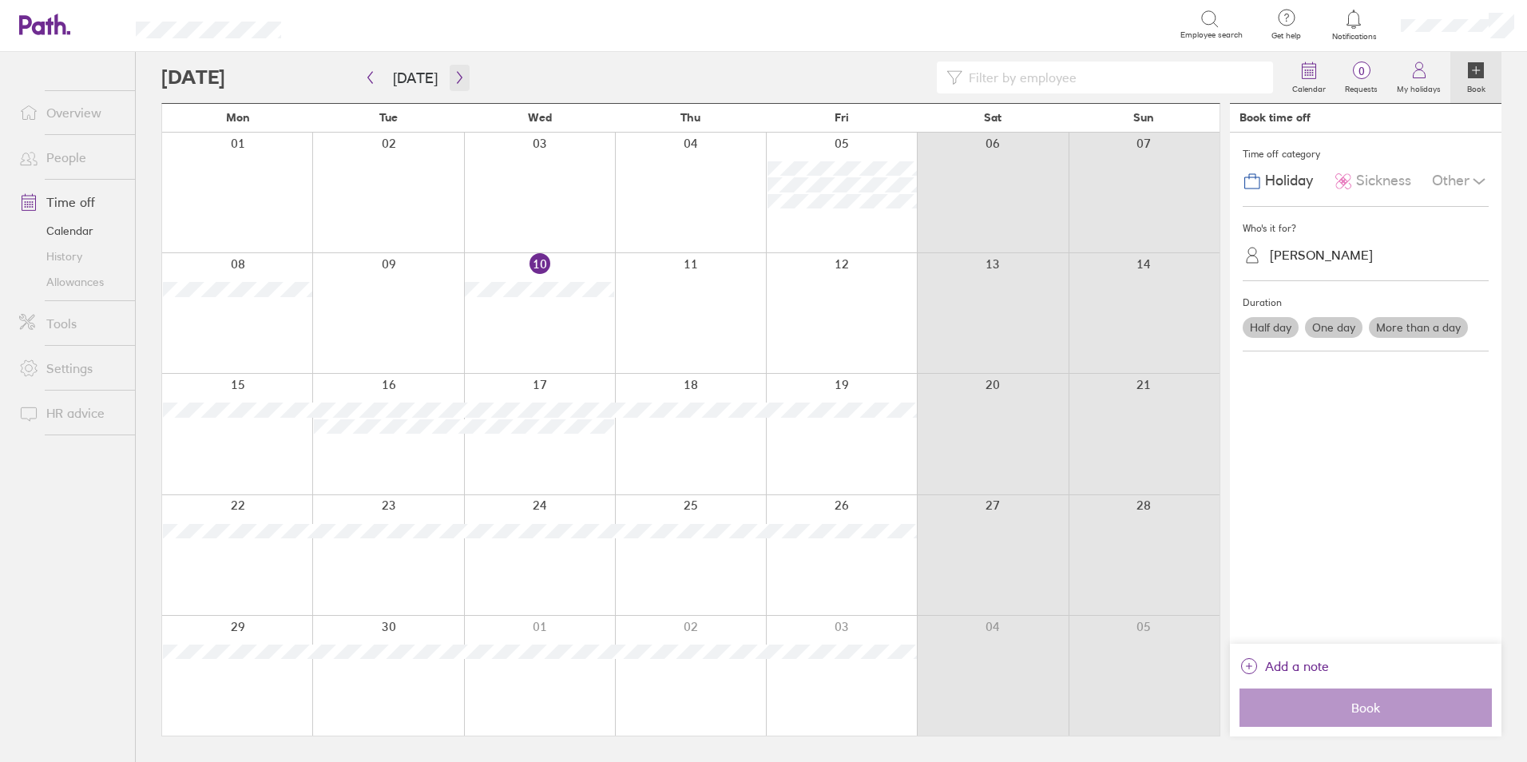
click at [454, 81] on icon "button" at bounding box center [460, 77] width 12 height 13
click at [61, 155] on link "People" at bounding box center [70, 157] width 129 height 32
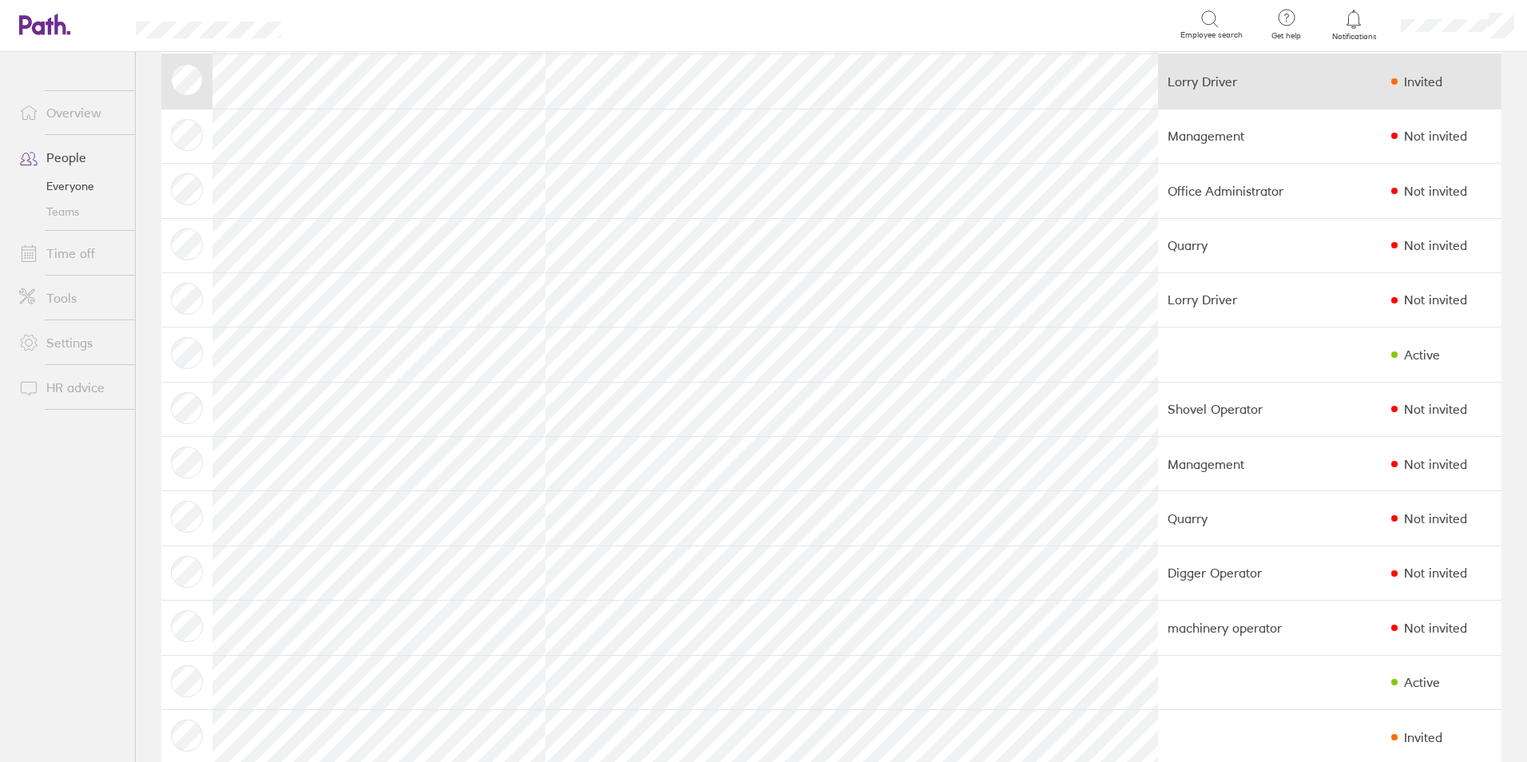
scroll to position [228, 0]
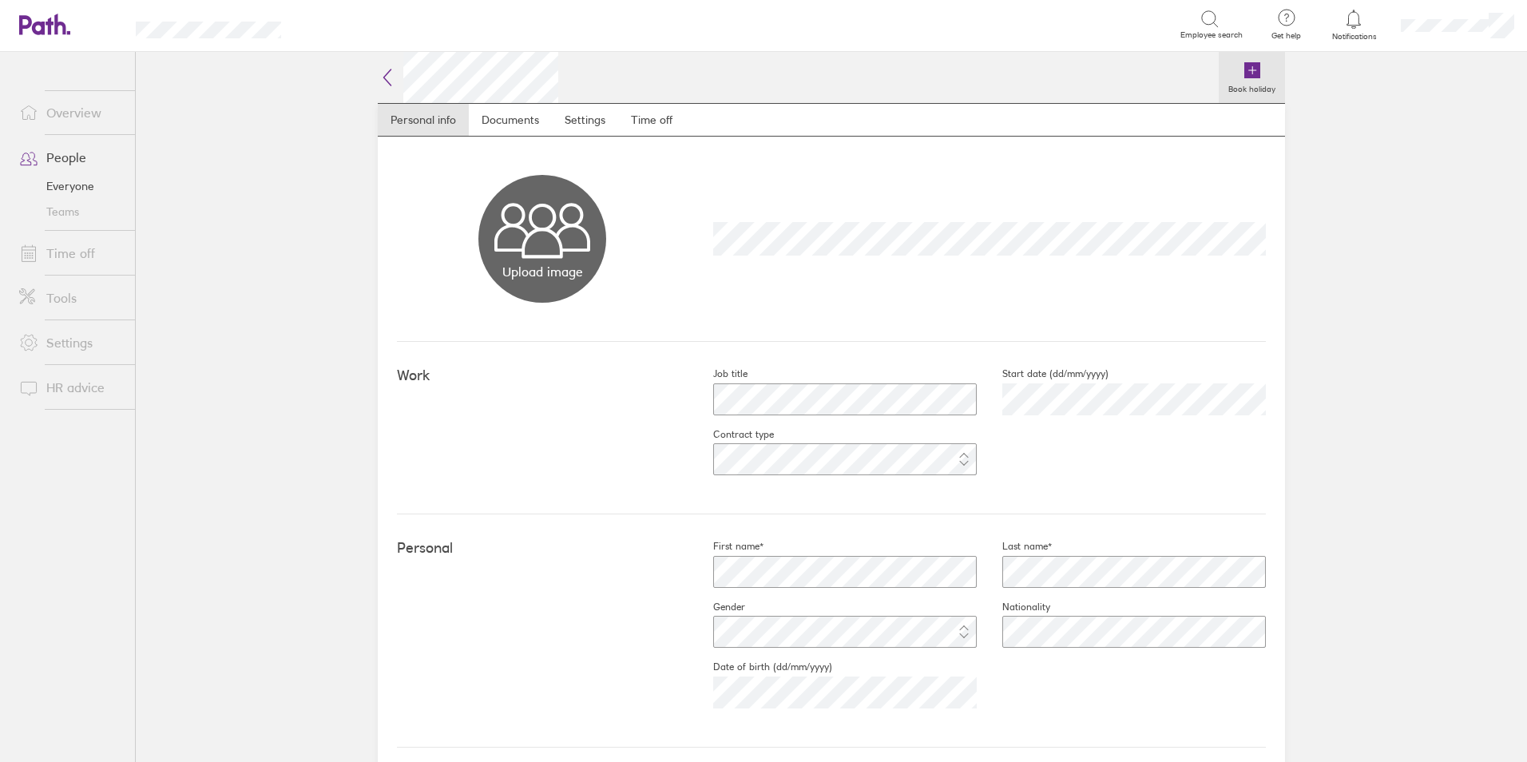
click at [1247, 65] on icon at bounding box center [1252, 70] width 16 height 16
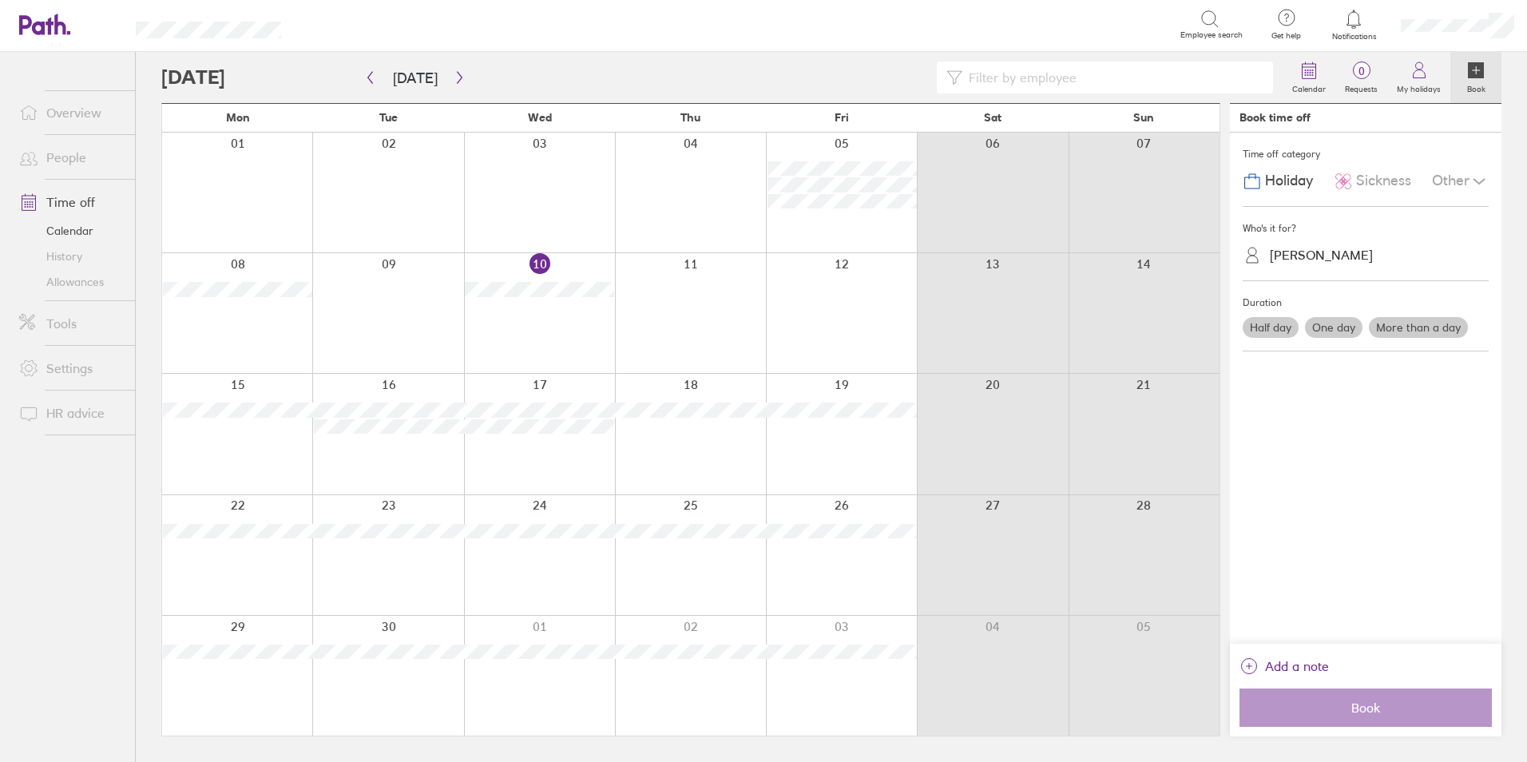
click at [1332, 333] on label "One day" at bounding box center [1334, 327] width 58 height 21
click at [0, 0] on input "One day" at bounding box center [0, 0] width 0 height 0
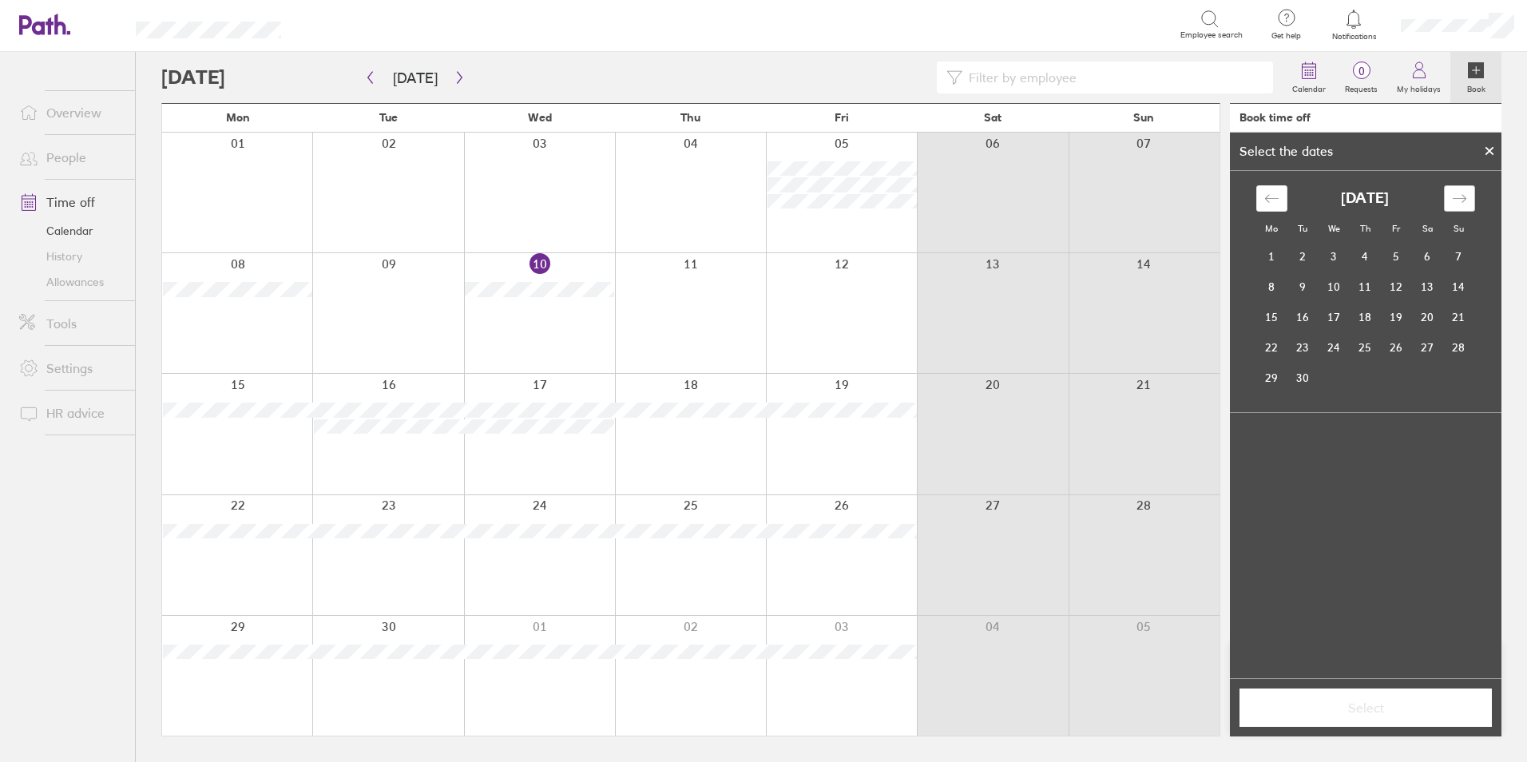
click at [1461, 205] on icon "Move forward to switch to the next month." at bounding box center [1459, 198] width 15 height 15
click at [1263, 314] on td "13" at bounding box center [1271, 317] width 31 height 30
click at [1370, 703] on span "Select" at bounding box center [1366, 707] width 230 height 14
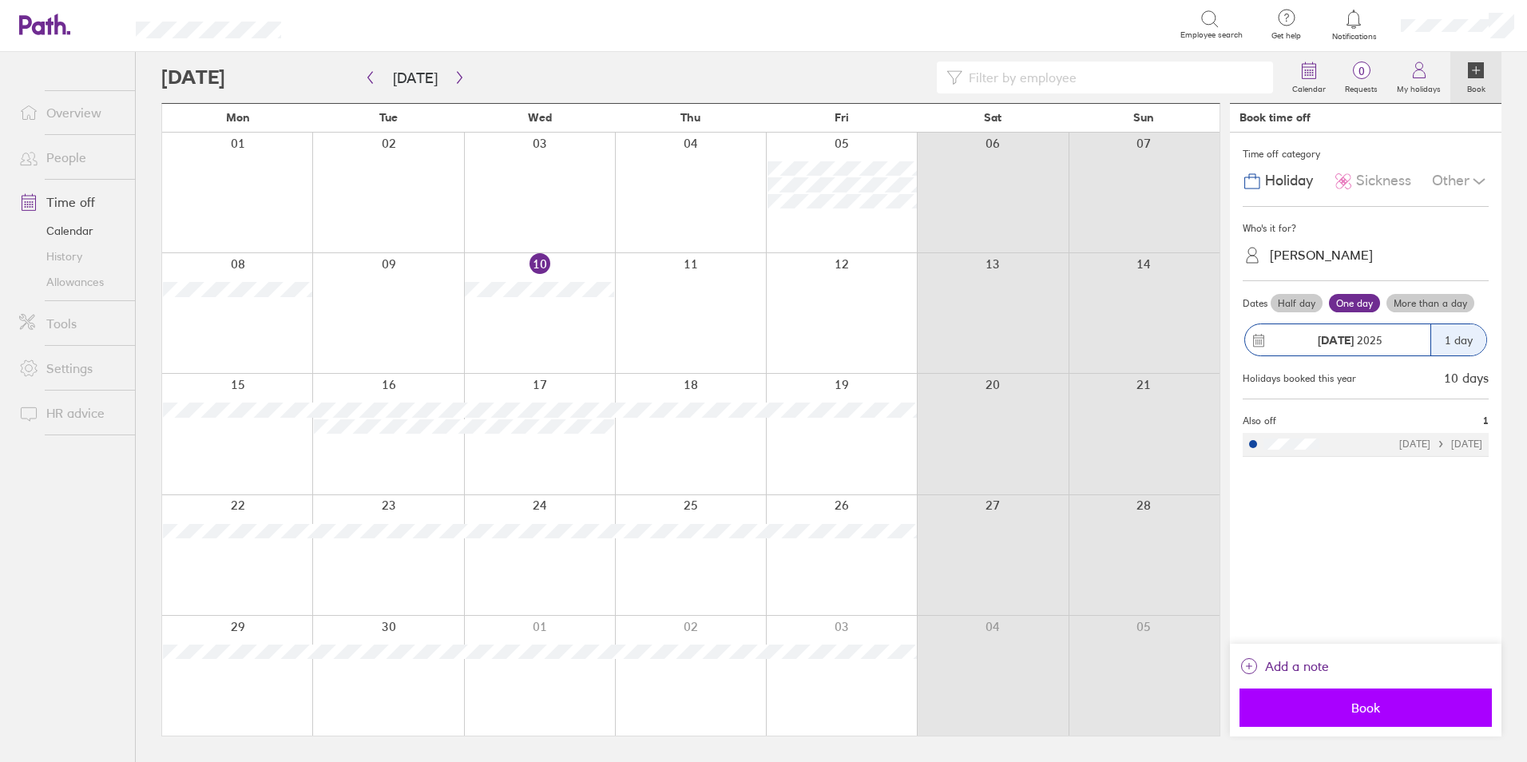
click at [1366, 696] on button "Book" at bounding box center [1366, 707] width 252 height 38
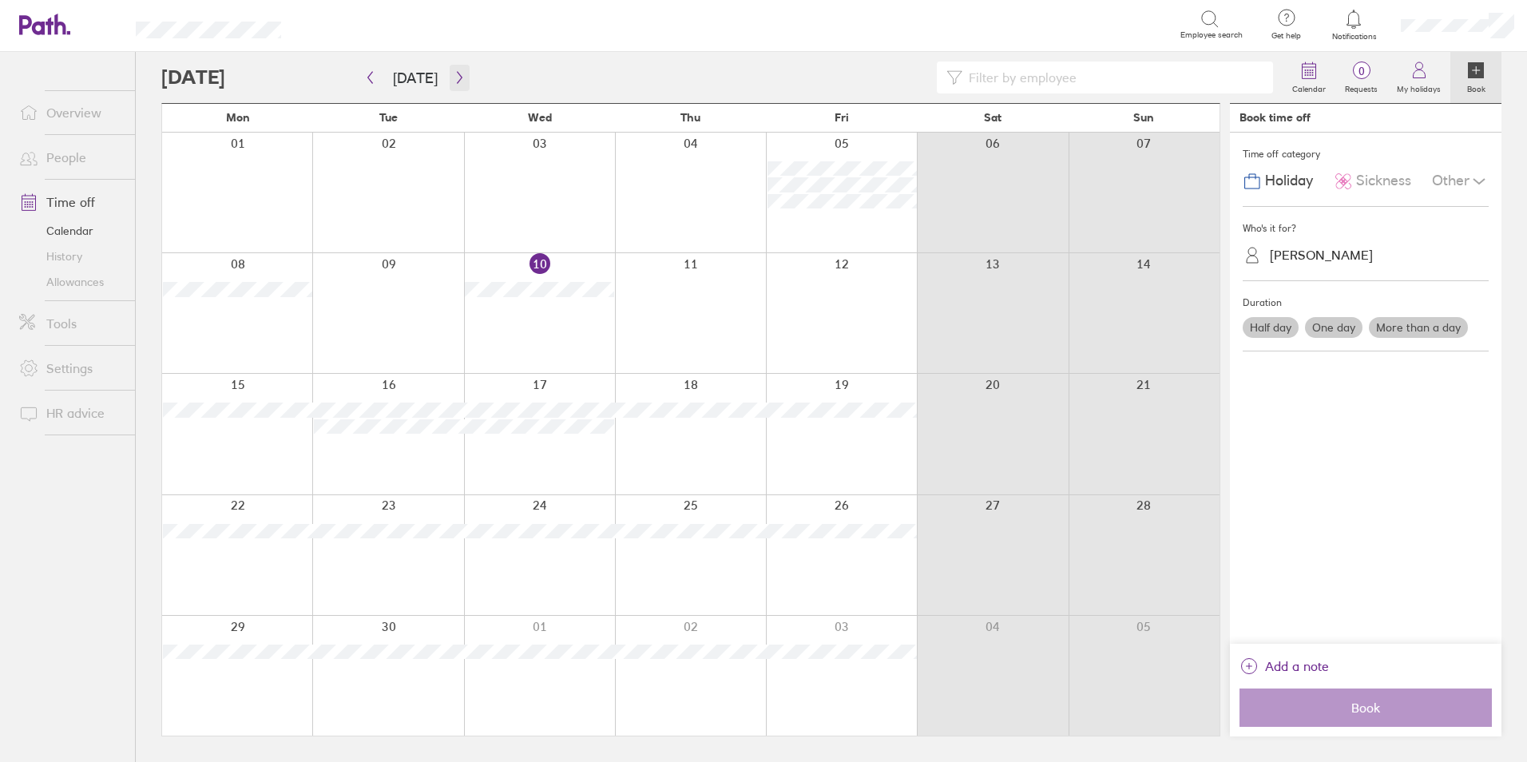
click at [454, 75] on icon "button" at bounding box center [460, 77] width 12 height 13
